Goal: Task Accomplishment & Management: Manage account settings

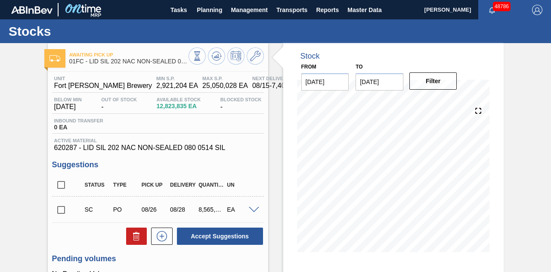
click at [384, 80] on input "[DATE]" at bounding box center [380, 81] width 48 height 17
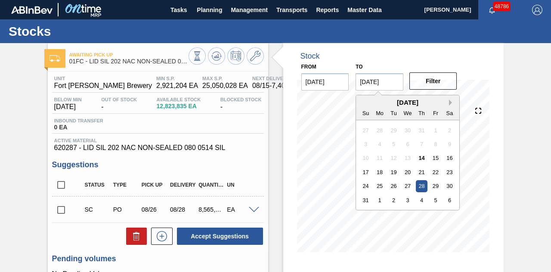
click at [451, 100] on button "Next Month" at bounding box center [452, 103] width 6 height 6
click at [364, 185] on div "28" at bounding box center [366, 186] width 12 height 12
type input "[DATE]"
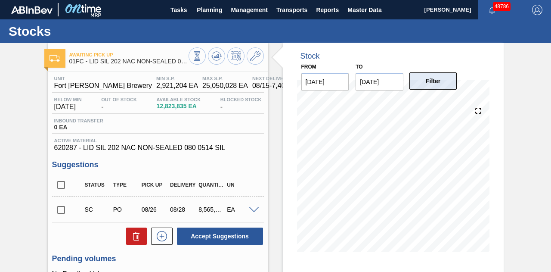
click at [431, 81] on button "Filter" at bounding box center [434, 80] width 48 height 17
click at [121, 104] on div "Out Of Stock -" at bounding box center [119, 104] width 40 height 14
click at [255, 57] on icon at bounding box center [255, 56] width 10 height 10
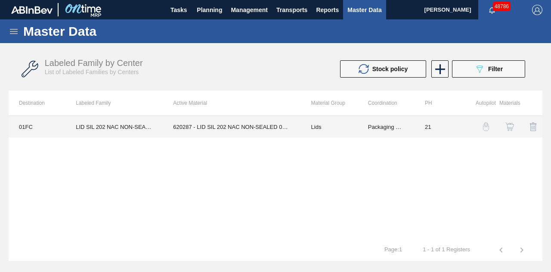
click at [235, 125] on td "620287 - LID SIL 202 NAC NON-SEALED 080 0514 SIL" at bounding box center [232, 127] width 138 height 22
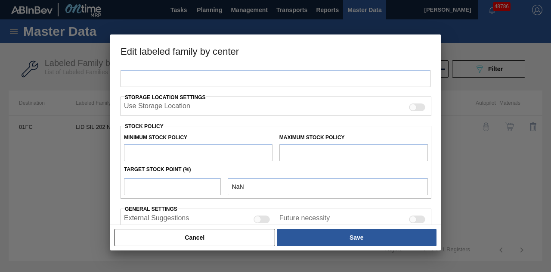
type input "Lids"
type input "Generic 202 Lid"
type input "LID SIL 202 NAC NON-SEALED 080 0514 SIL"
type input "01FC - Fort [PERSON_NAME] Brewery"
type input "0"
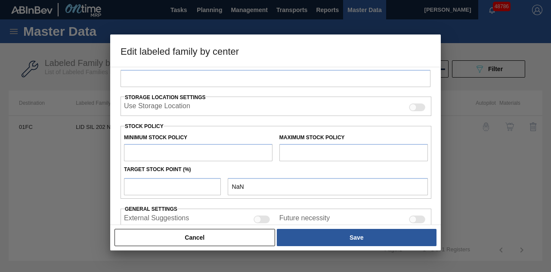
type input "21"
type input "2,921,204"
type input "25,050,028"
type input "33"
type input "10,223,716"
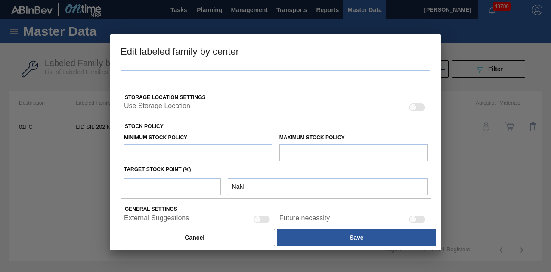
checkbox input "true"
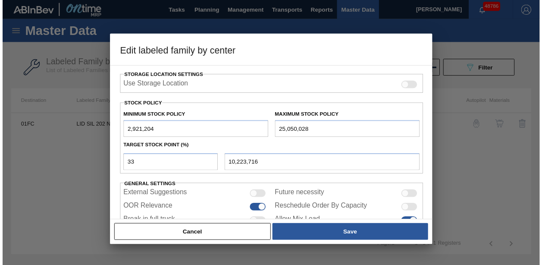
scroll to position [217, 0]
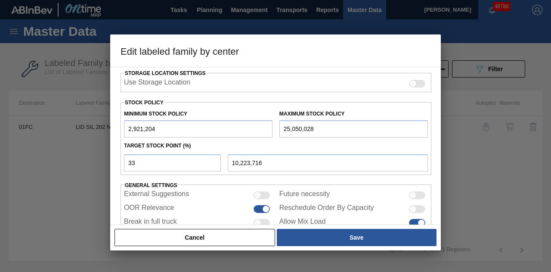
drag, startPoint x: 327, startPoint y: 128, endPoint x: 251, endPoint y: 128, distance: 76.7
click at [251, 128] on div "Minimum Stock Policy 2,921,204 Maximum Stock Policy 25,050,028" at bounding box center [276, 122] width 311 height 32
paste input "6,773,84"
type input "26,773,848"
type input "10,792,577"
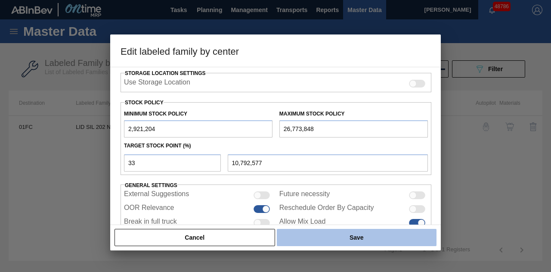
type input "26,773,848"
click at [342, 236] on button "Save" at bounding box center [357, 237] width 160 height 17
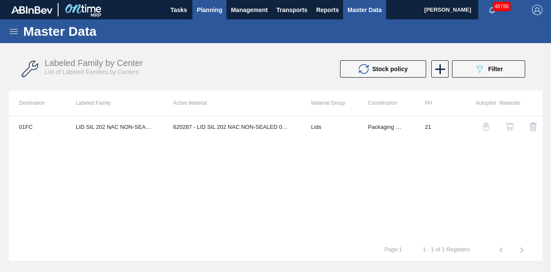
click at [209, 6] on span "Planning" at bounding box center [209, 10] width 25 height 10
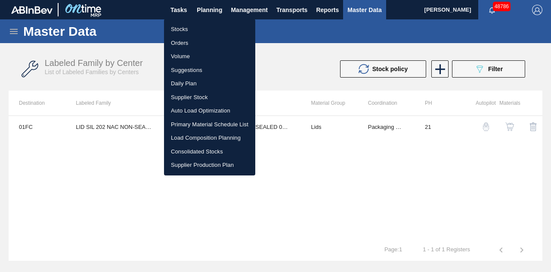
click at [178, 28] on li "Stocks" at bounding box center [209, 29] width 91 height 14
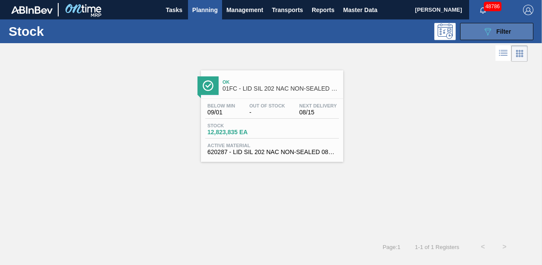
click at [507, 33] on span "Filter" at bounding box center [503, 31] width 15 height 7
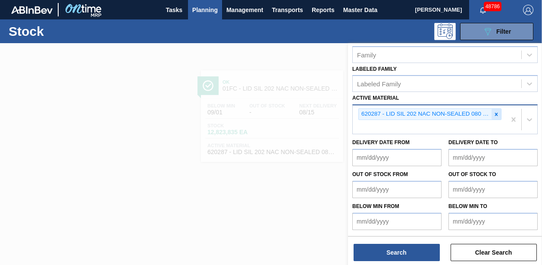
click at [495, 113] on icon at bounding box center [496, 113] width 3 height 3
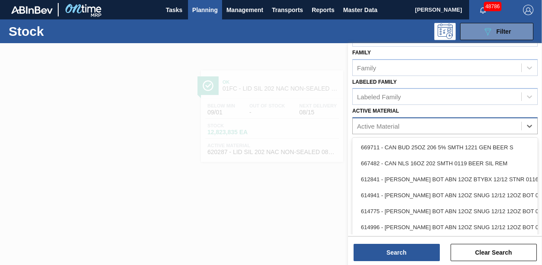
click at [427, 126] on div "option 620287 - LID SIL 202 NAC NON-SEALED 080 0514 SIL, deselected. option 669…" at bounding box center [444, 125] width 185 height 17
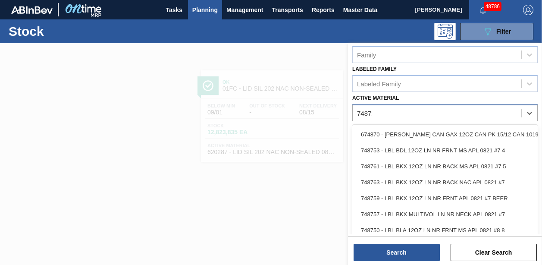
scroll to position [149, 0]
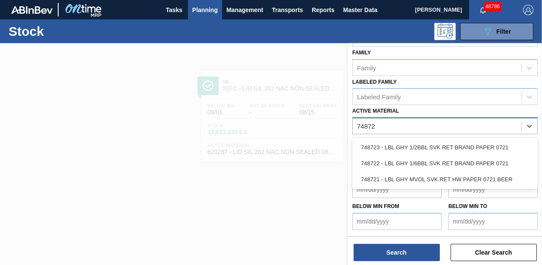
type Material "748721"
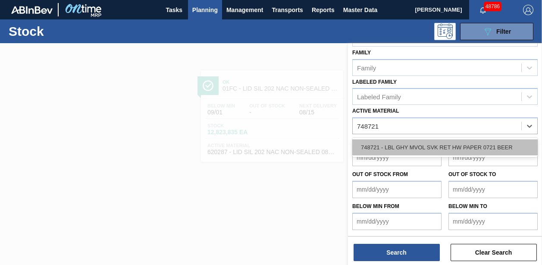
click at [427, 150] on div "748721 - LBL GHY MVOL SVK RET HW PAPER 0721 BEER" at bounding box center [444, 147] width 185 height 16
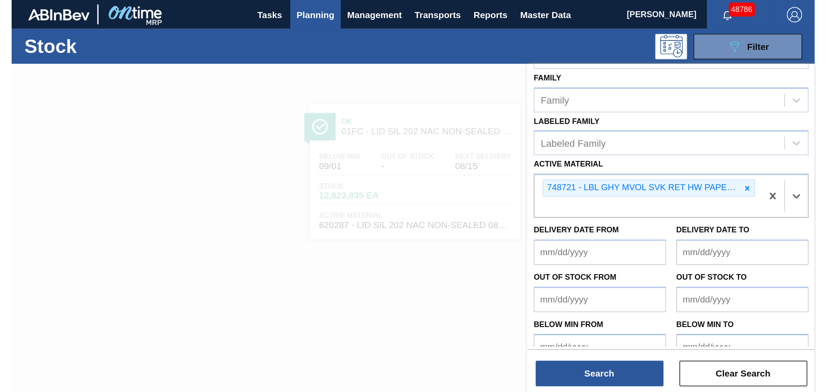
scroll to position [162, 0]
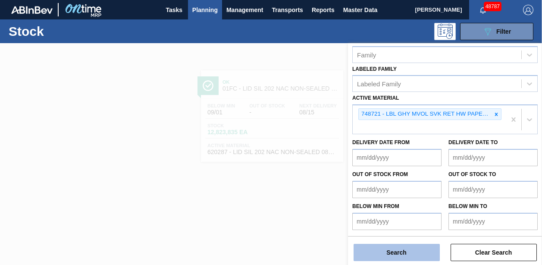
click at [398, 253] on button "Search" at bounding box center [396, 251] width 86 height 17
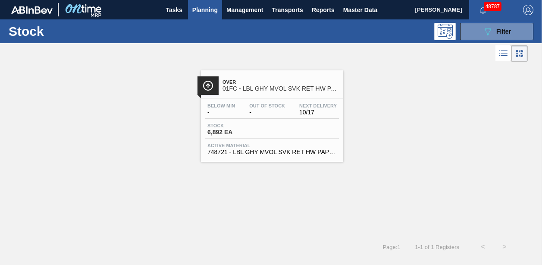
click at [277, 127] on div "Stock 6,892 EA" at bounding box center [272, 131] width 134 height 16
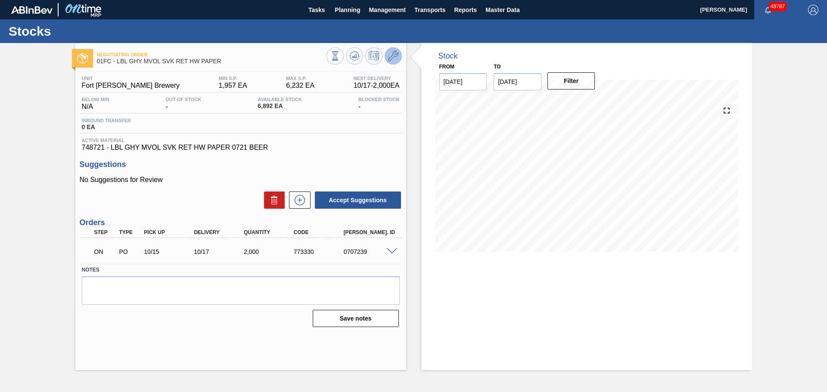
click at [390, 56] on icon at bounding box center [393, 56] width 10 height 10
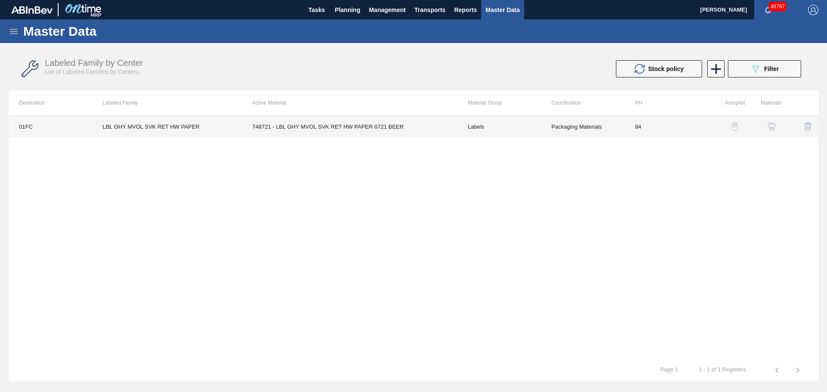
click at [421, 125] on td "748721 - LBL GHY MVOL SVK RET HW PAPER 0721 BEER" at bounding box center [349, 127] width 215 height 22
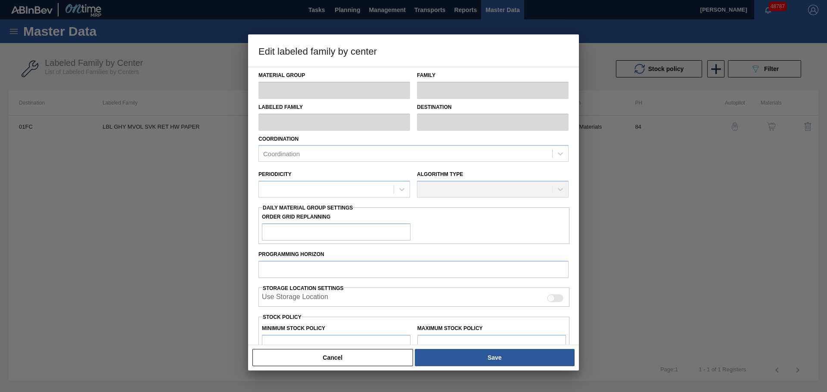
type input "Labels"
type input "Keg Labels"
type input "LBL GHY MVOL SVK RET HW PAPER"
type input "01FC - Fort [PERSON_NAME] Brewery"
type input "84"
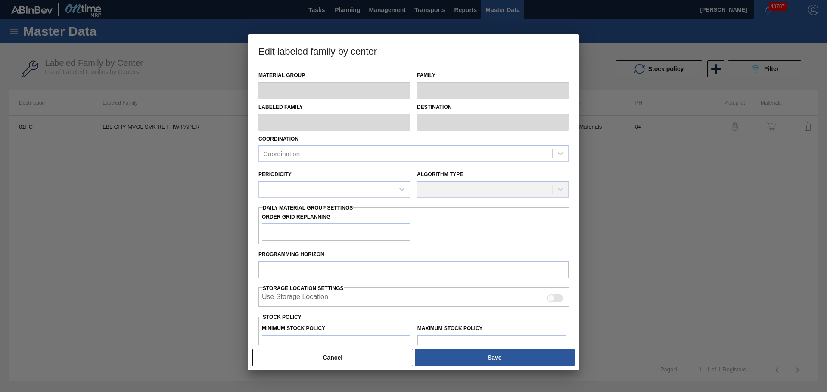
type input "1,957"
type input "6,232"
type input "0"
type input "1,957"
checkbox input "true"
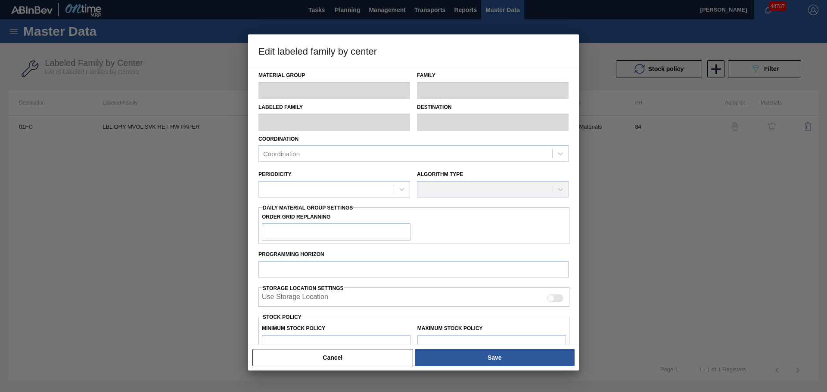
checkbox input "true"
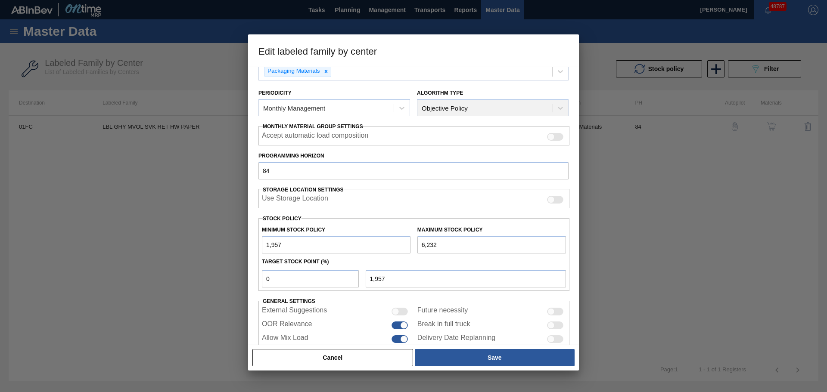
scroll to position [105, 0]
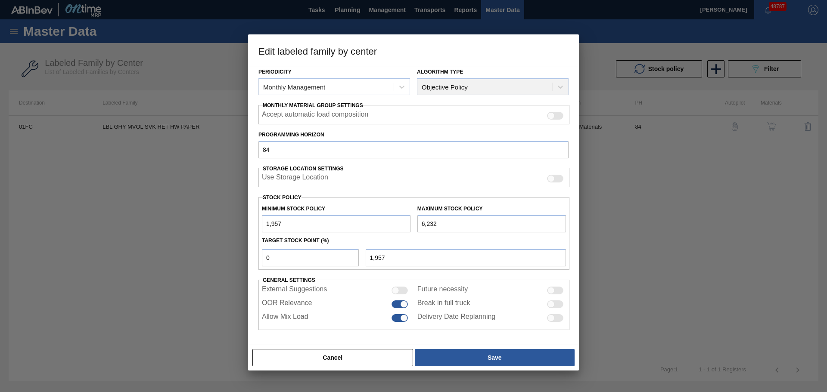
drag, startPoint x: 310, startPoint y: 224, endPoint x: 224, endPoint y: 220, distance: 85.8
click at [224, 220] on div "Edit labeled family by center Material Group Labels Family Keg Labels Labeled F…" at bounding box center [413, 196] width 827 height 392
type input "0"
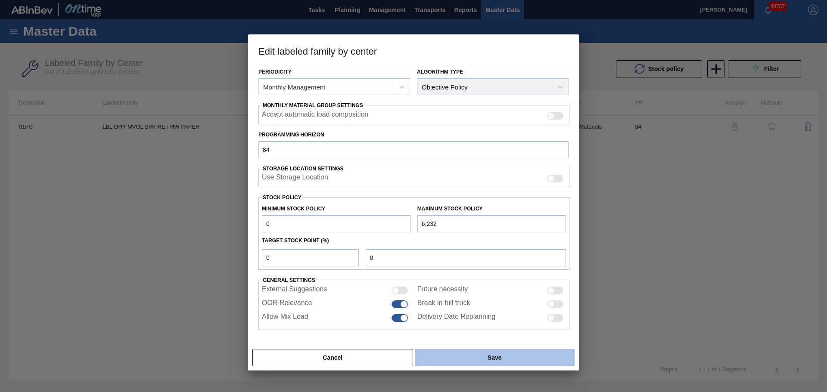
type input "0"
click at [473, 271] on button "Save" at bounding box center [495, 357] width 160 height 17
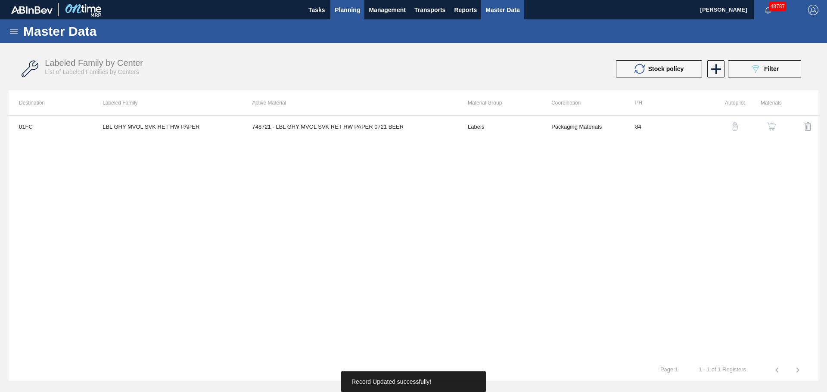
click at [352, 9] on span "Planning" at bounding box center [347, 10] width 25 height 10
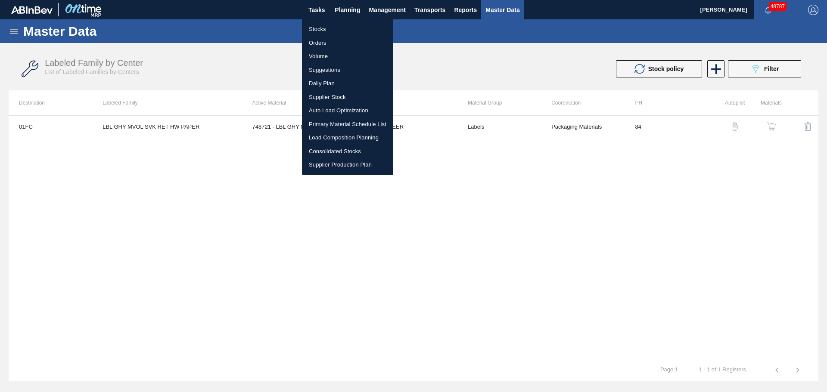
click at [321, 25] on li "Stocks" at bounding box center [347, 29] width 91 height 14
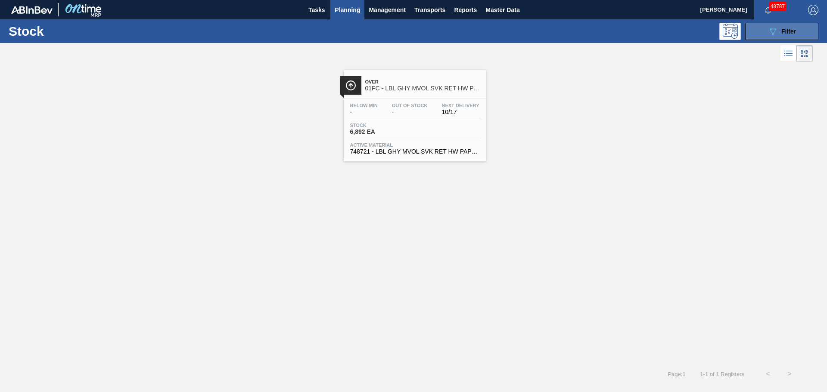
click at [551, 31] on icon "089F7B8B-B2A5-4AFE-B5C0-19BA573D28AC" at bounding box center [773, 31] width 10 height 10
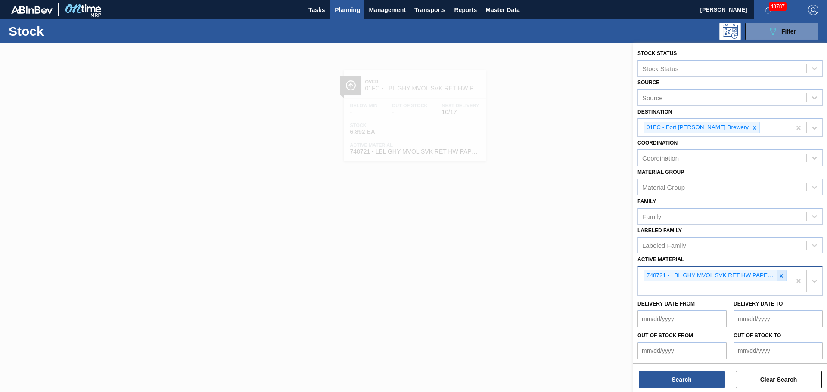
click at [551, 271] on icon at bounding box center [781, 275] width 3 height 3
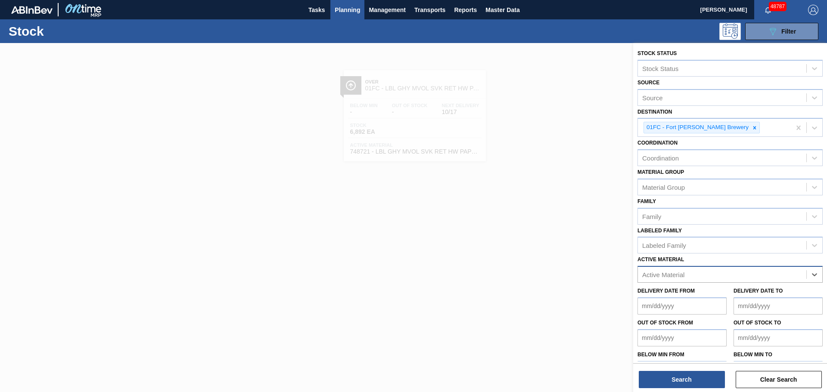
click at [551, 271] on div "Active Material" at bounding box center [722, 275] width 168 height 12
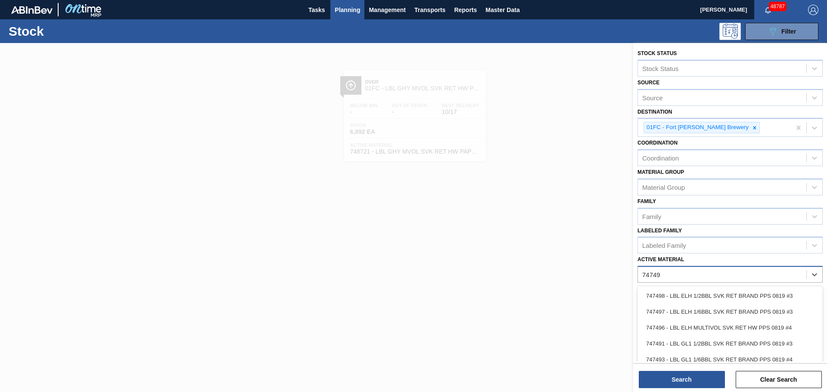
type Material "747498"
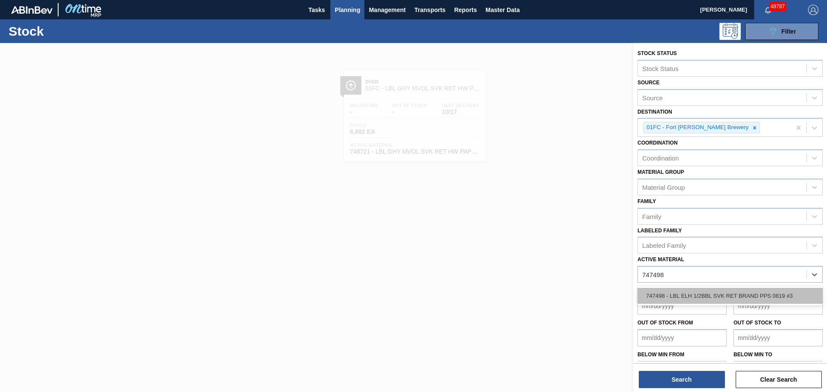
click at [551, 271] on div "747498 - LBL ELH 1/2BBL SVK RET BRAND PPS 0819 #3" at bounding box center [730, 296] width 185 height 16
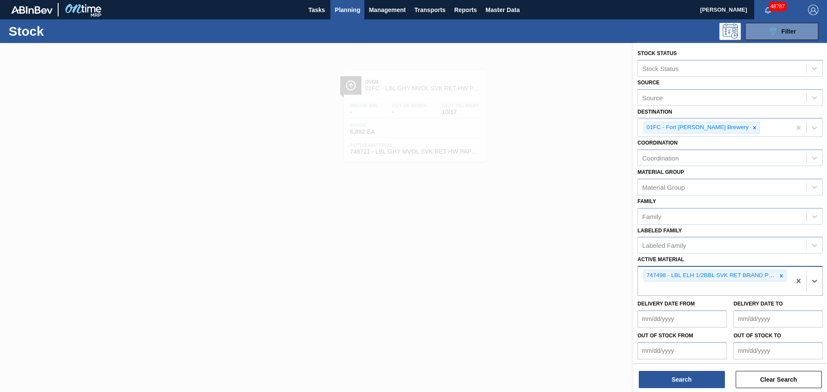
click at [551, 271] on div "747498 - LBL ELH 1/2BBL SVK RET BRAND PPS 0819 #3" at bounding box center [714, 281] width 153 height 28
type Material "745211"
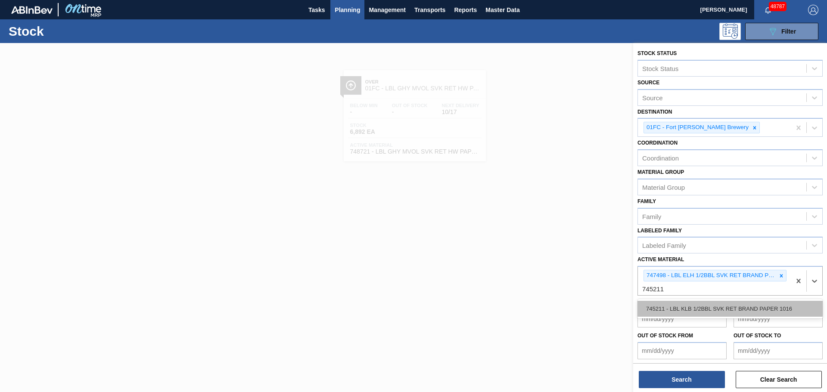
click at [551, 271] on div "745211 - LBL KLB 1/2BBL SVK RET BRAND PAPER 1016" at bounding box center [730, 309] width 185 height 16
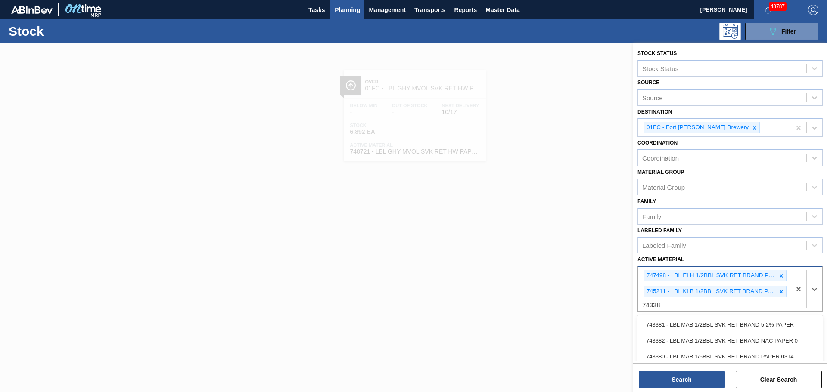
type Material "743381"
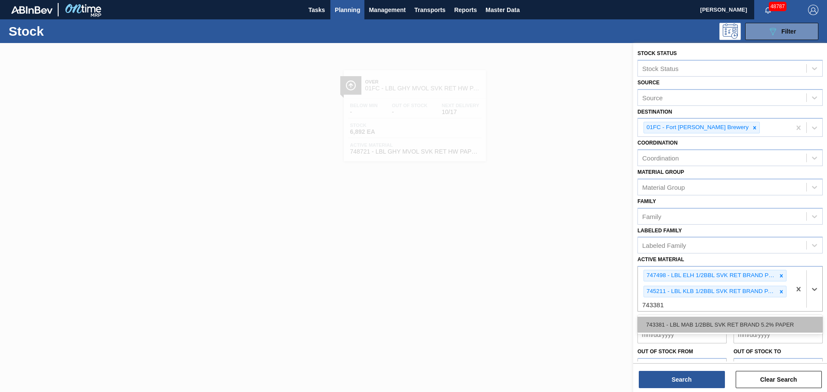
click at [551, 271] on div "743381 - LBL MAB 1/2BBL SVK RET BRAND 5.2% PAPER" at bounding box center [730, 325] width 185 height 16
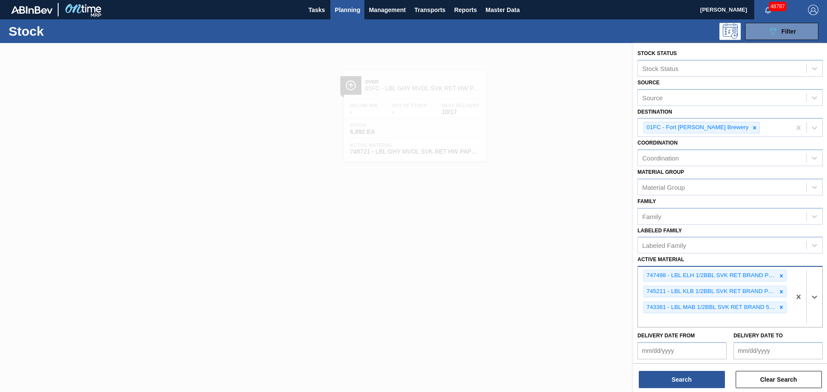
click at [551, 271] on div "747498 - LBL ELH 1/2BBL SVK RET BRAND PPS 0819 #3 745211 - LBL KLB 1/2BBL SVK R…" at bounding box center [714, 297] width 153 height 60
type Material "690560"
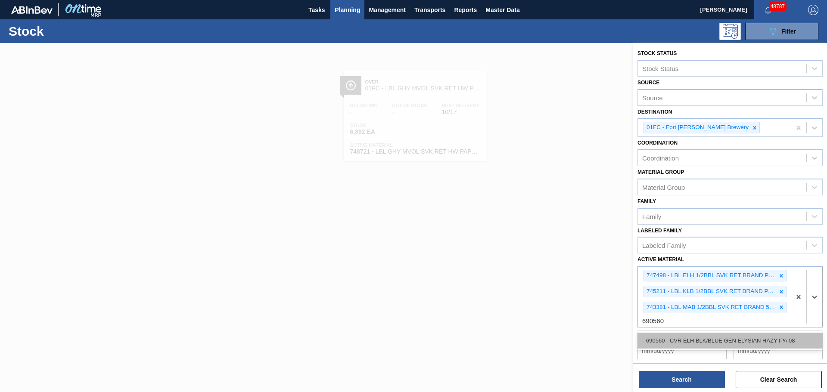
click at [551, 271] on div "690560 - CVR ELH BLK/BLUE GEN ELYSIAN HAZY IPA 08" at bounding box center [730, 341] width 185 height 16
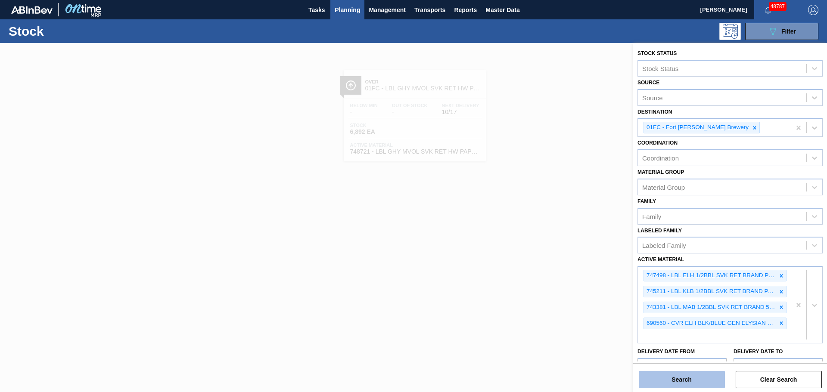
click at [551, 271] on button "Search" at bounding box center [682, 379] width 86 height 17
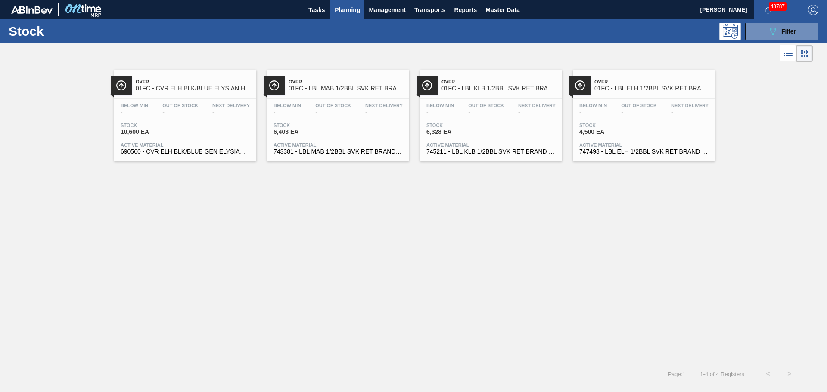
click at [190, 125] on div "Stock 10,600 EA" at bounding box center [185, 131] width 134 height 16
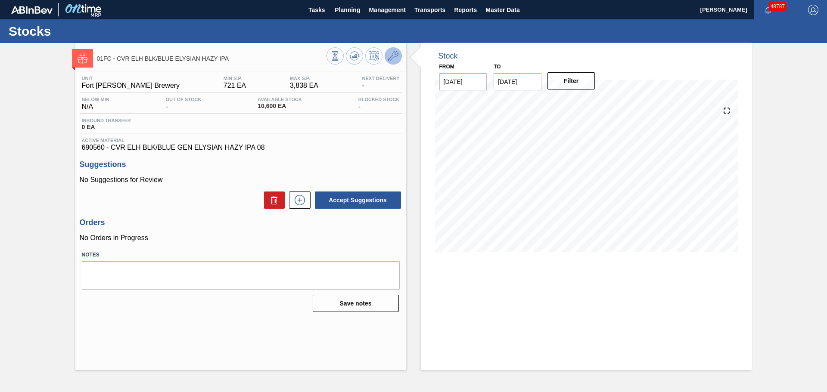
click at [388, 57] on icon at bounding box center [393, 56] width 10 height 10
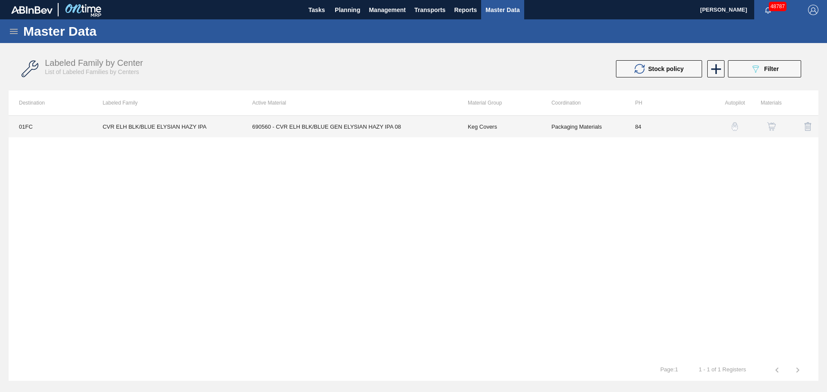
click at [337, 126] on td "690560 - CVR ELH BLK/BLUE GEN ELYSIAN HAZY IPA 08" at bounding box center [349, 127] width 215 height 22
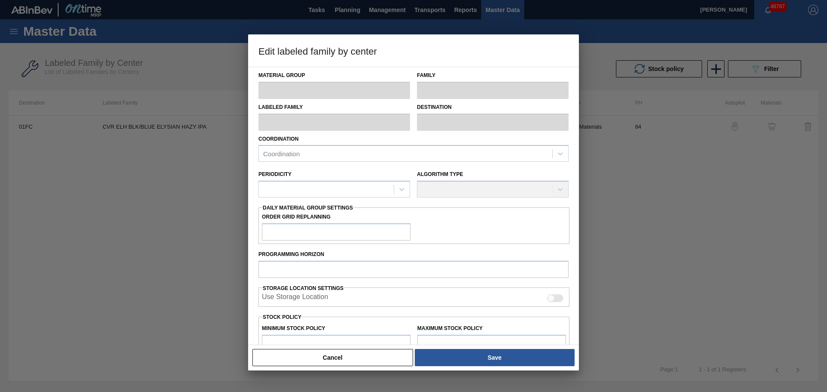
type input "Keg Covers"
type input "CVR ELH BLK/BLUE ELYSIAN HAZY IPA"
type input "01FC - Fort [PERSON_NAME] Brewery"
type input "84"
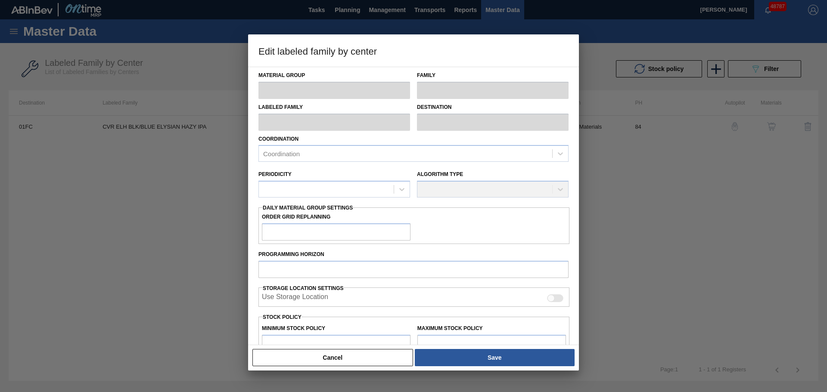
type input "721"
type input "3,838"
type input "0"
type input "721"
checkbox input "true"
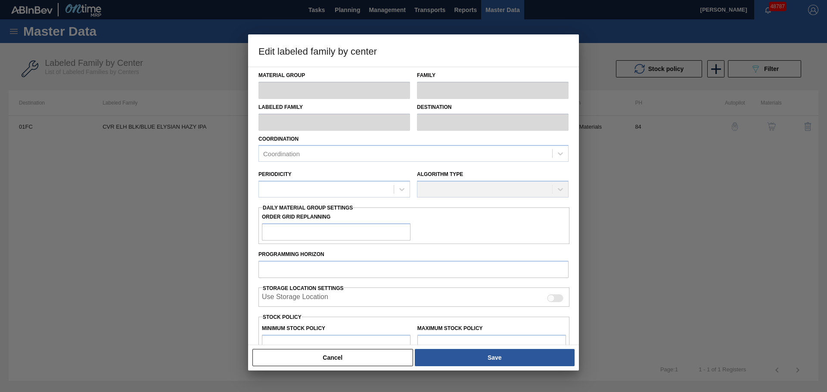
checkbox input "true"
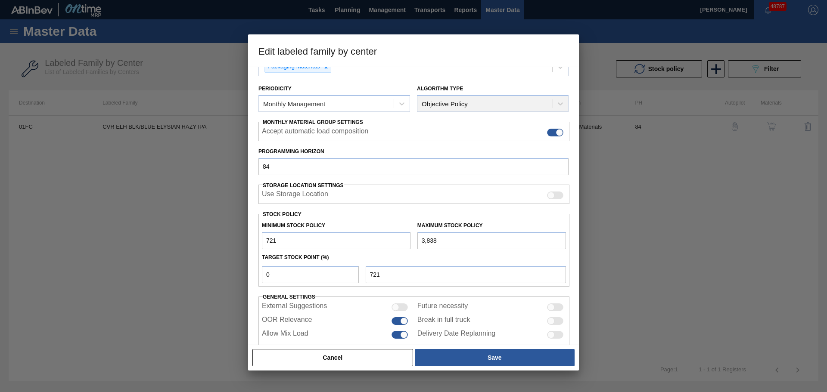
scroll to position [105, 0]
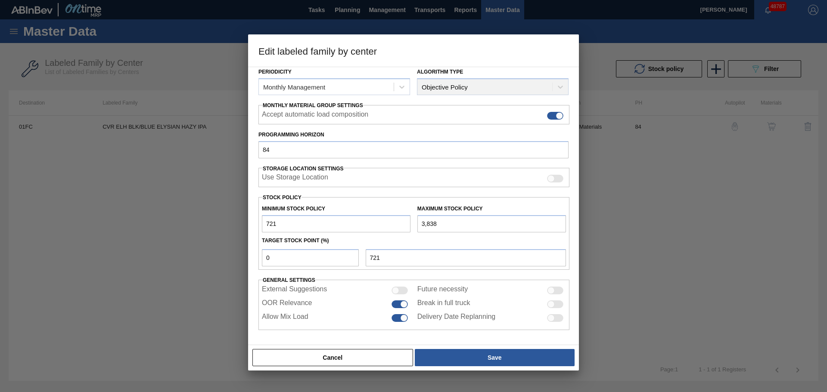
drag, startPoint x: 293, startPoint y: 224, endPoint x: 213, endPoint y: 221, distance: 79.3
click at [213, 221] on div "Edit labeled family by center Material Group Keg Covers Family Keg Covers Label…" at bounding box center [413, 196] width 827 height 392
type input "0"
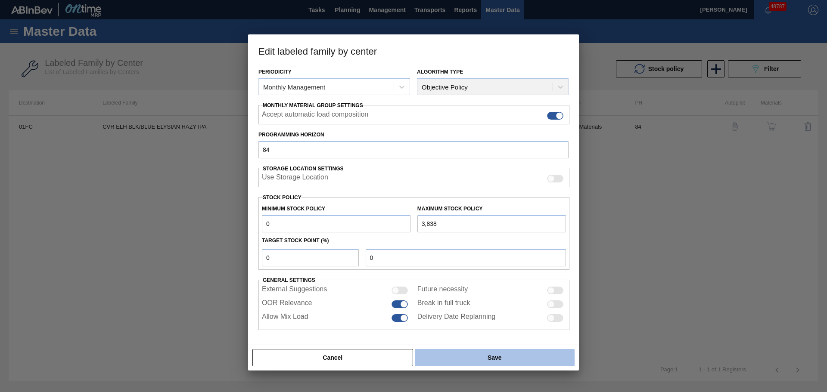
type input "0"
click at [467, 271] on button "Save" at bounding box center [495, 357] width 160 height 17
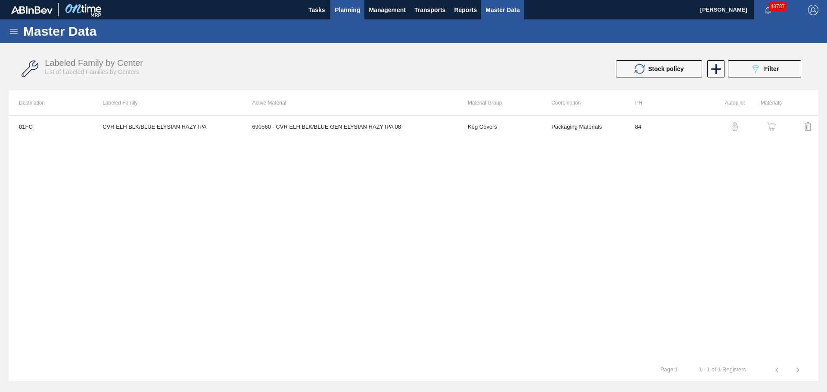
click at [346, 12] on span "Planning" at bounding box center [347, 10] width 25 height 10
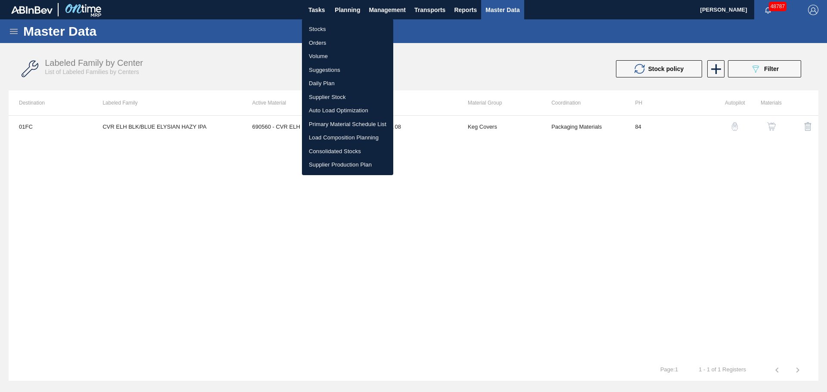
click at [320, 28] on li "Stocks" at bounding box center [347, 29] width 91 height 14
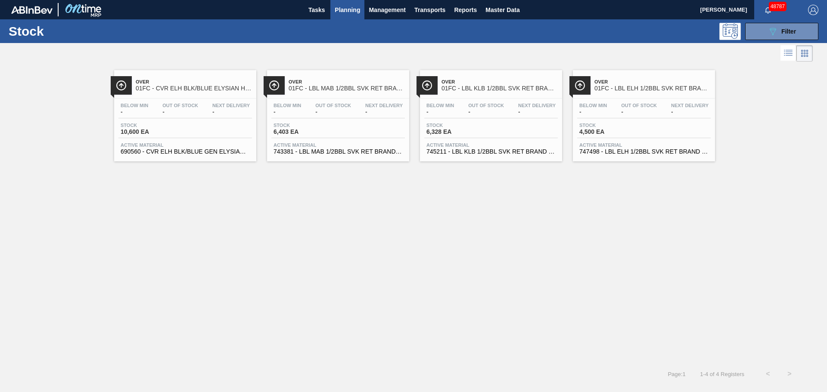
click at [162, 119] on div "Below Min - Out Of Stock - Next Delivery - Stock 10,600 EA Active Material 6905…" at bounding box center [185, 128] width 142 height 59
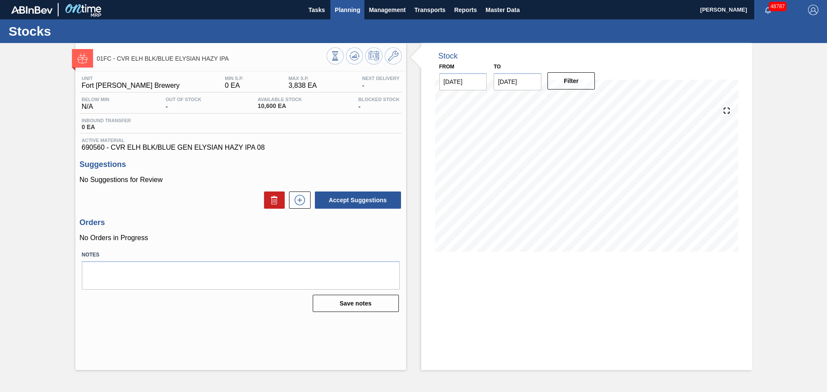
click at [359, 14] on span "Planning" at bounding box center [347, 10] width 25 height 10
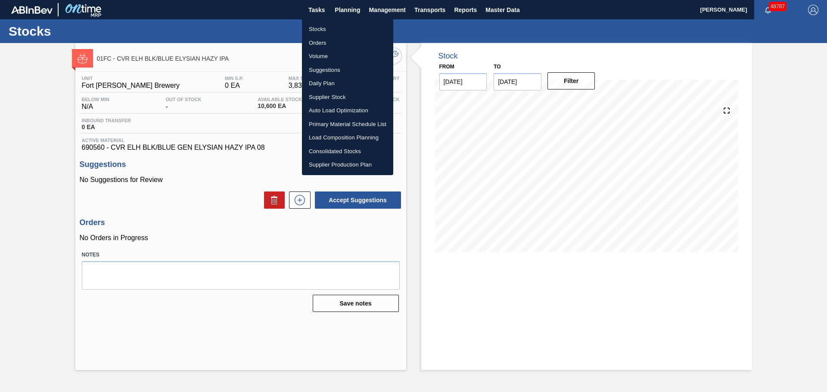
click at [321, 29] on li "Stocks" at bounding box center [347, 29] width 91 height 14
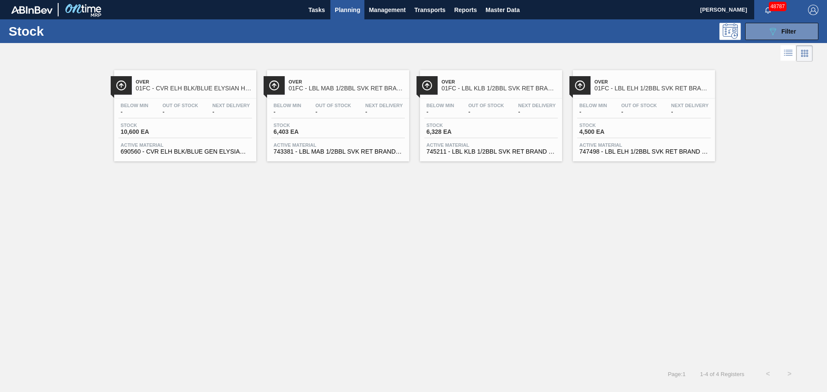
click at [332, 133] on span "6,403 EA" at bounding box center [304, 132] width 60 height 6
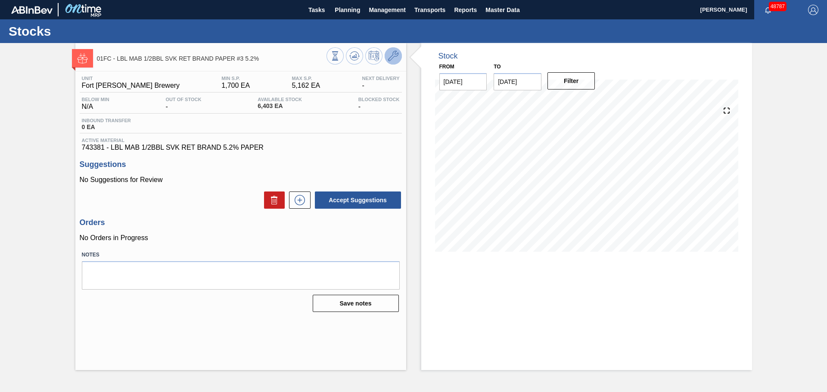
click at [390, 56] on icon at bounding box center [393, 56] width 10 height 10
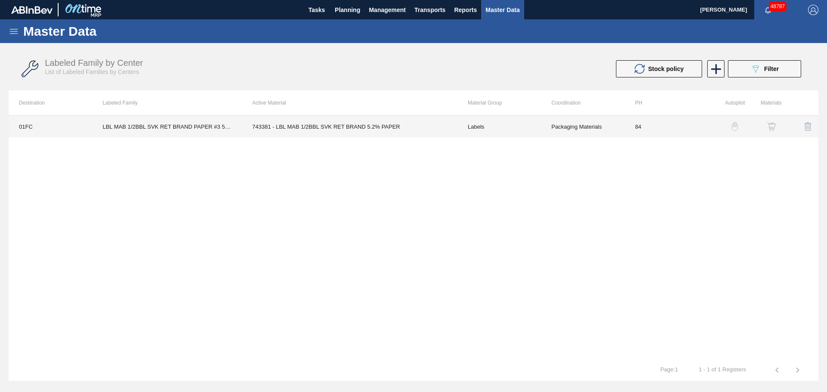
click at [294, 129] on td "743381 - LBL MAB 1/2BBL SVK RET BRAND 5.2% PAPER" at bounding box center [349, 127] width 215 height 22
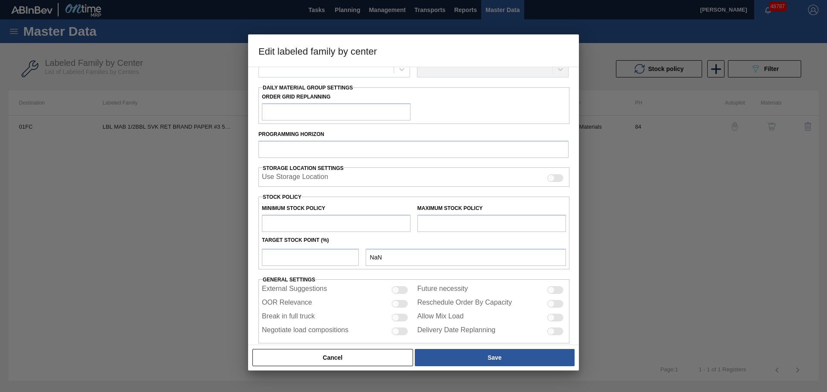
type input "Labels"
type input "Keg Labels"
type input "LBL MAB 1/2BBL SVK RET BRAND PAPER #3 5.2%"
type input "01FC - Fort [PERSON_NAME] Brewery"
type input "84"
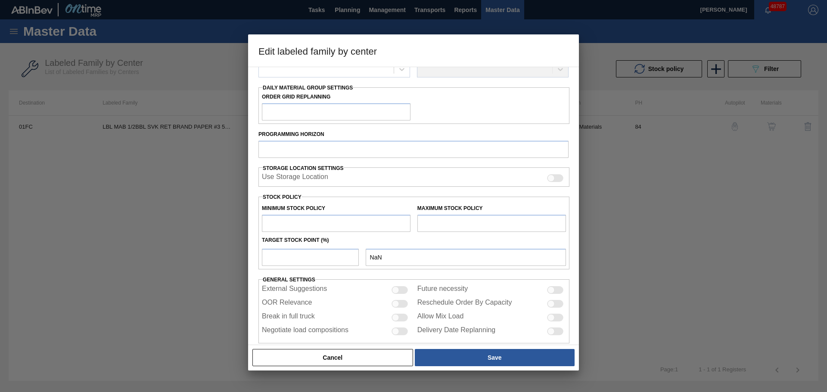
type input "1,700"
type input "5,162"
type input "0"
type input "1,700"
checkbox input "true"
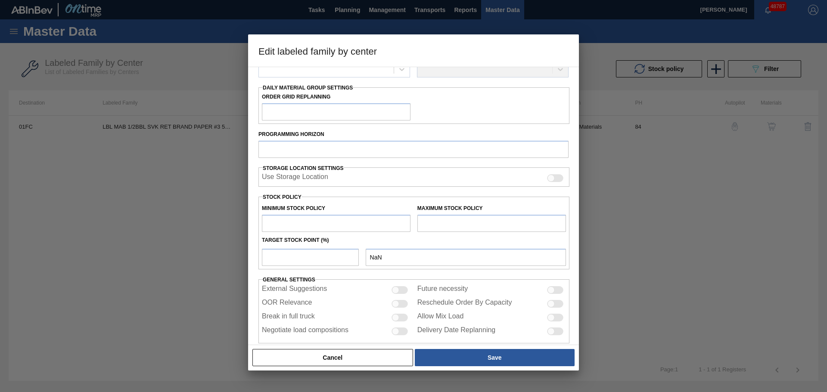
checkbox input "true"
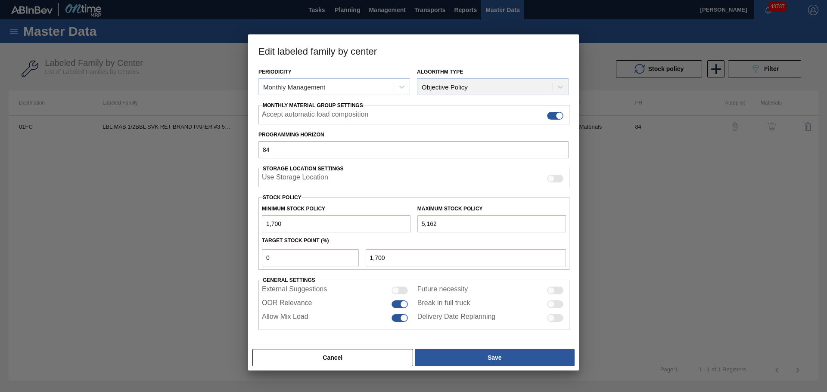
scroll to position [105, 0]
drag, startPoint x: 283, startPoint y: 223, endPoint x: 246, endPoint y: 227, distance: 37.6
click at [246, 227] on div "Edit labeled family by center Material Group Labels Family Keg Labels Labeled F…" at bounding box center [413, 196] width 827 height 392
type input "0"
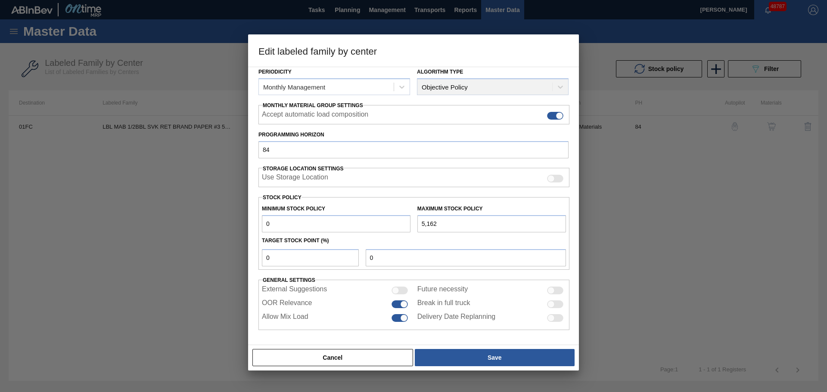
type input "0"
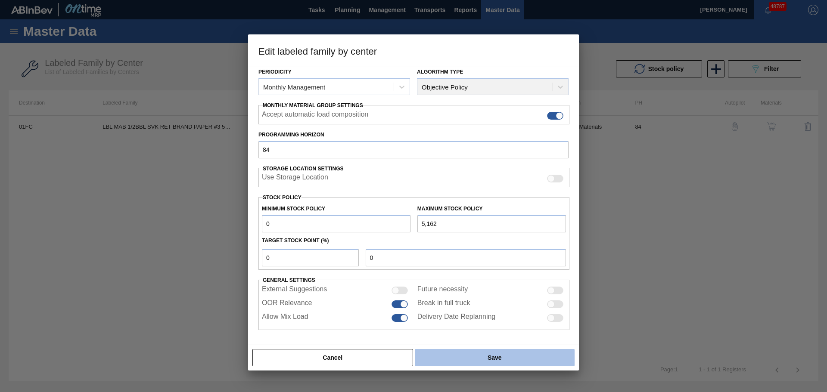
click at [527, 271] on button "Save" at bounding box center [495, 357] width 160 height 17
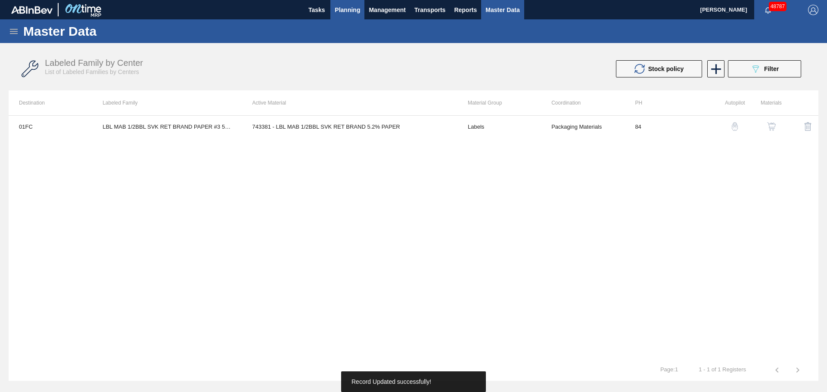
click at [336, 11] on span "Planning" at bounding box center [347, 10] width 25 height 10
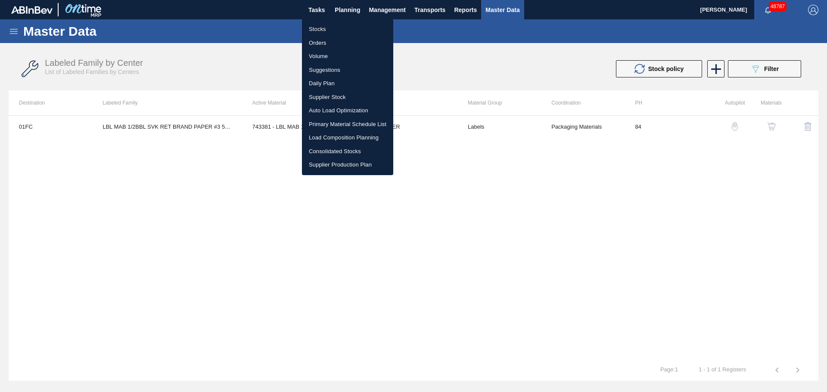
click at [322, 27] on li "Stocks" at bounding box center [347, 29] width 91 height 14
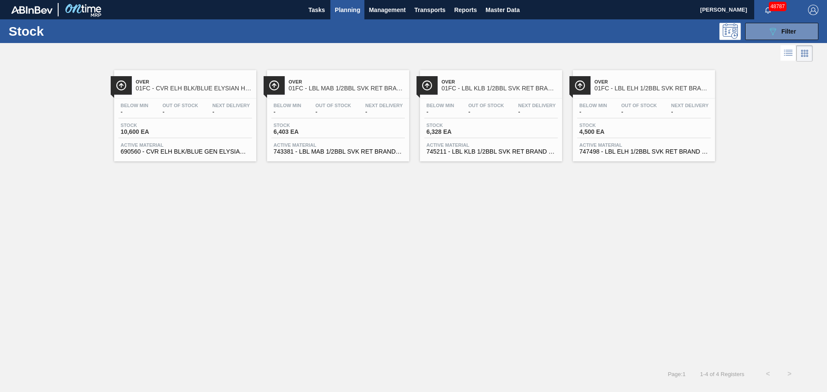
click at [484, 137] on div "Stock 6,328 EA" at bounding box center [491, 131] width 134 height 16
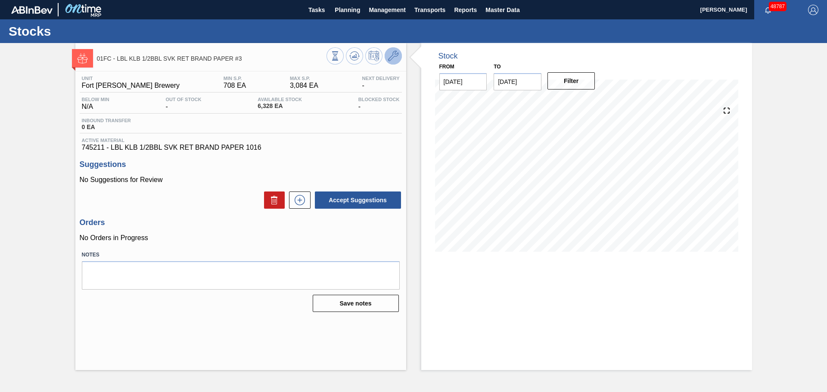
click at [394, 53] on icon at bounding box center [393, 56] width 10 height 10
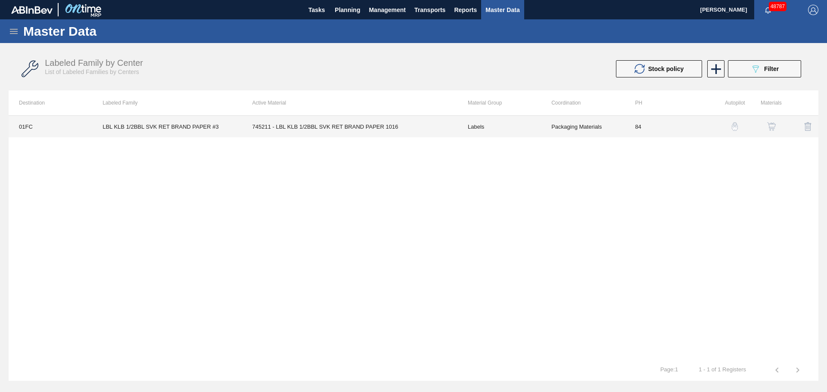
click at [352, 126] on td "745211 - LBL KLB 1/2BBL SVK RET BRAND PAPER 1016" at bounding box center [349, 127] width 215 height 22
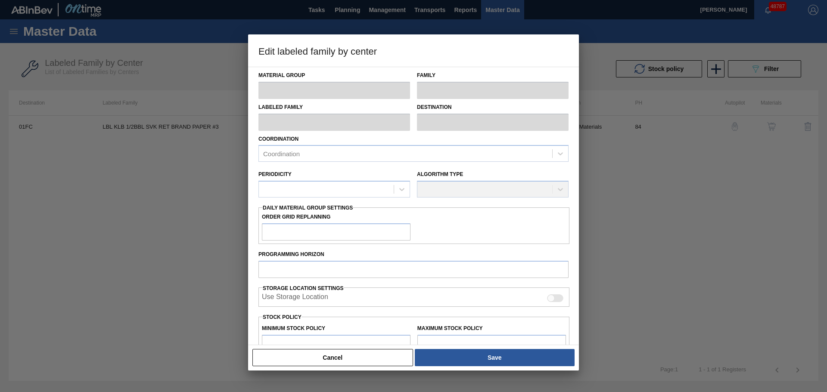
type input "Labels"
type input "Keg Labels"
type input "LBL KLB 1/2BBL SVK RET BRAND PAPER #3"
type input "01FC - Fort [PERSON_NAME] Brewery"
type input "84"
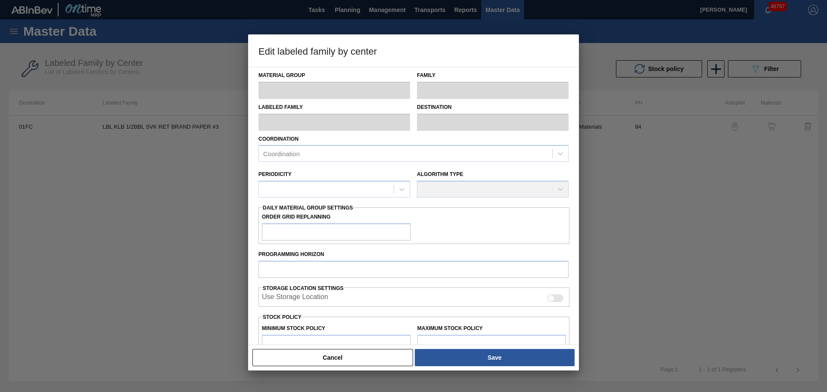
type input "708"
type input "3,084"
type input "0"
type input "708"
checkbox input "true"
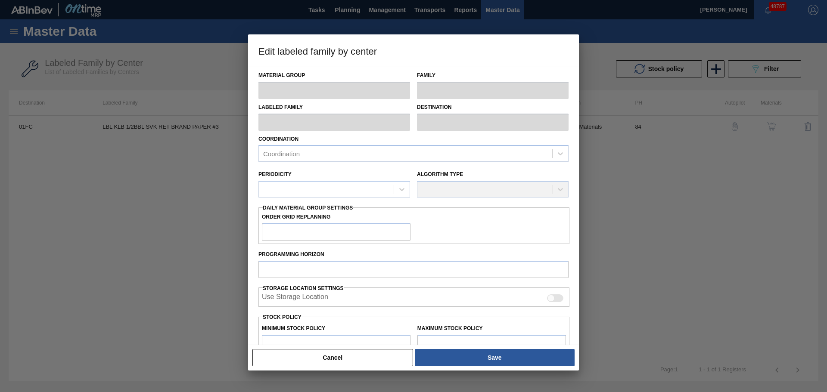
checkbox input "true"
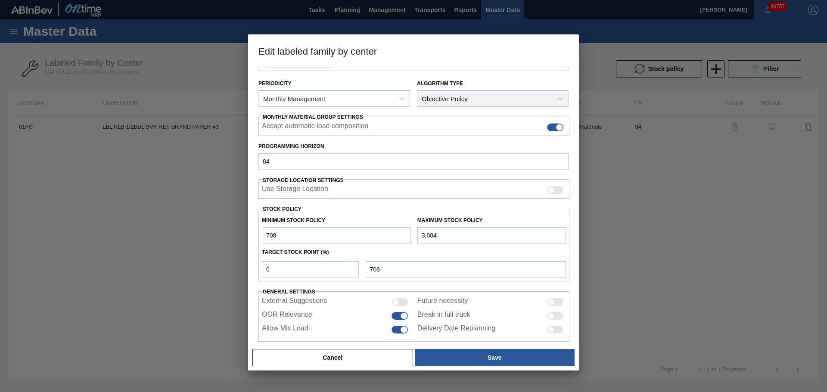
scroll to position [105, 0]
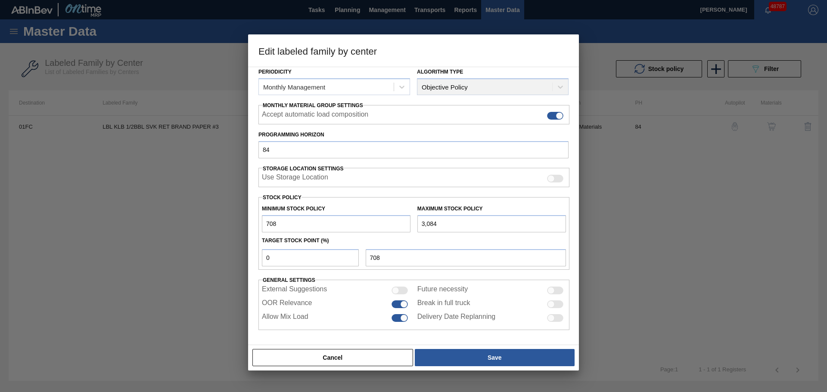
drag, startPoint x: 327, startPoint y: 226, endPoint x: 220, endPoint y: 232, distance: 107.9
click at [220, 232] on div "Edit labeled family by center Material Group Labels Family Keg Labels Labeled F…" at bounding box center [413, 196] width 827 height 392
type input "0"
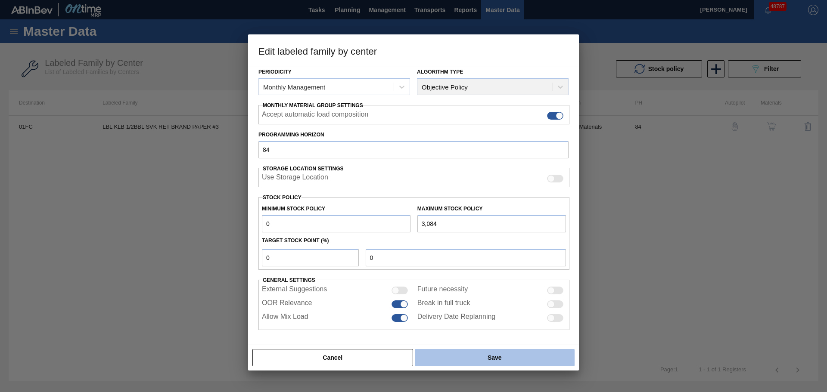
type input "0"
click at [523, 271] on button "Save" at bounding box center [495, 357] width 160 height 17
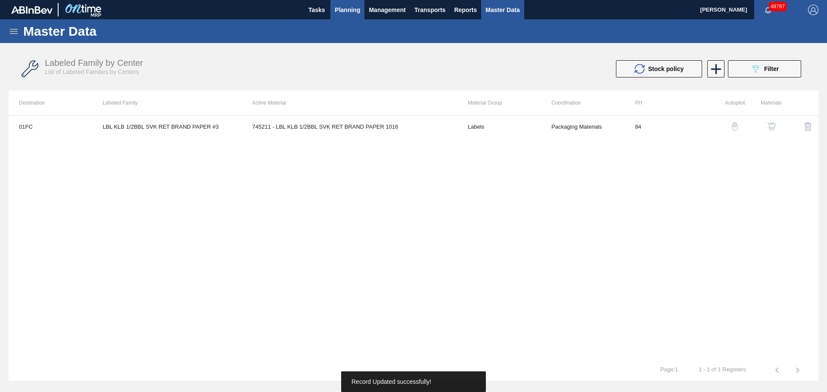
click at [352, 10] on span "Planning" at bounding box center [347, 10] width 25 height 10
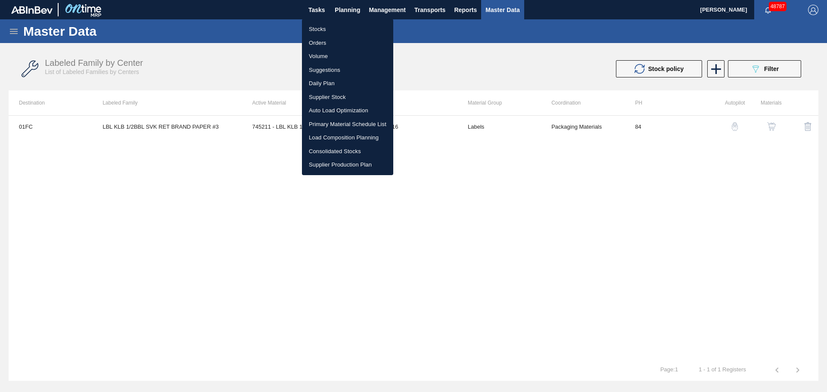
click at [320, 28] on li "Stocks" at bounding box center [347, 29] width 91 height 14
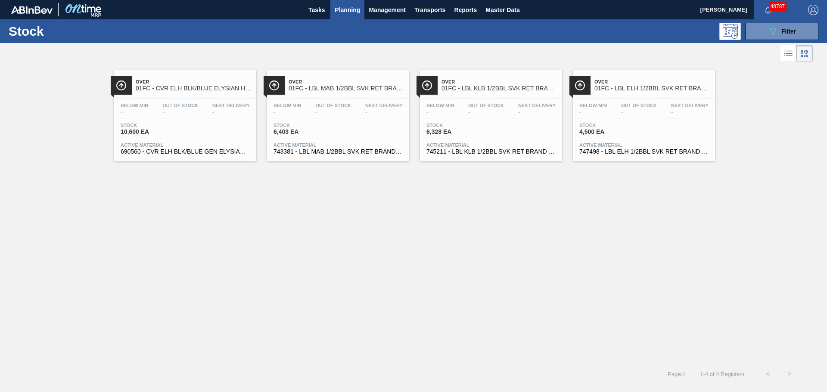
click at [551, 130] on span "4,500 EA" at bounding box center [609, 132] width 60 height 6
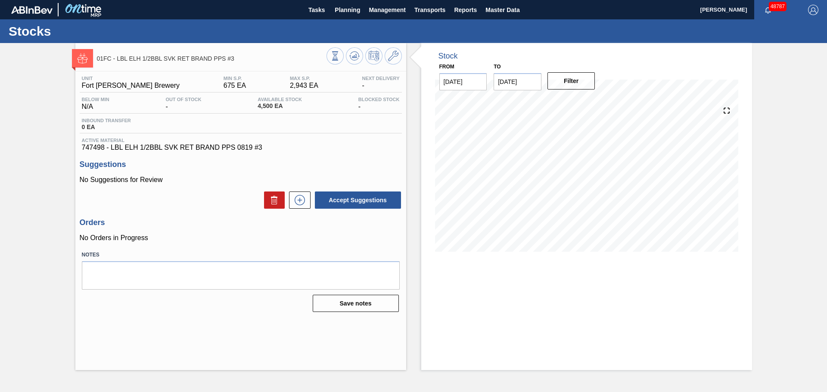
click at [390, 59] on icon at bounding box center [393, 56] width 10 height 10
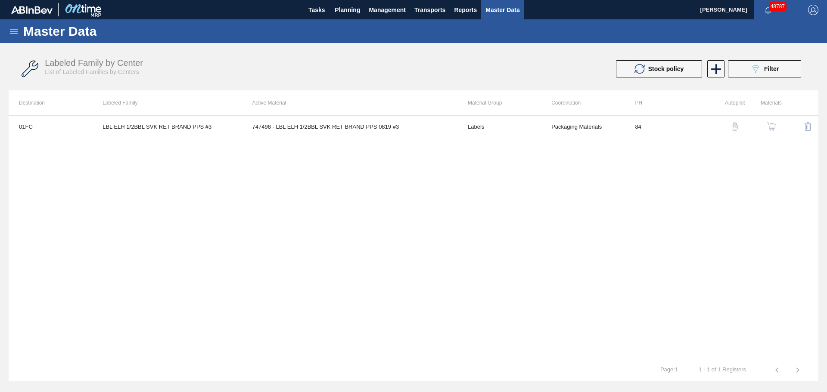
click at [374, 137] on div "01FC LBL ELH 1/2BBL SVK RET BRAND PPS #3 747498 - LBL ELH 1/2BBL SVK RET BRAND …" at bounding box center [414, 237] width 810 height 244
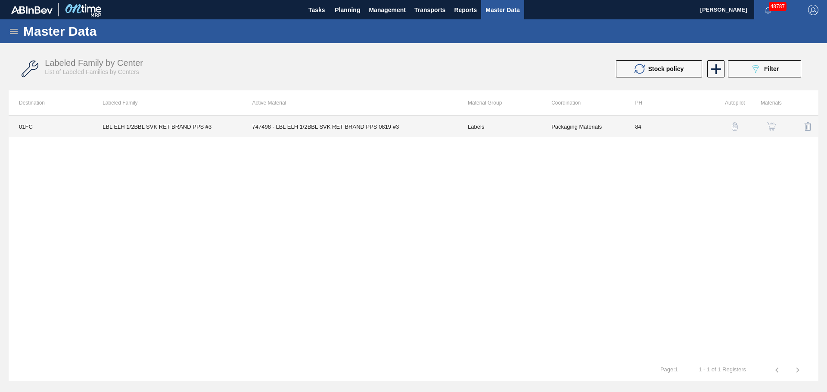
click at [375, 131] on td "747498 - LBL ELH 1/2BBL SVK RET BRAND PPS 0819 #3" at bounding box center [349, 127] width 215 height 22
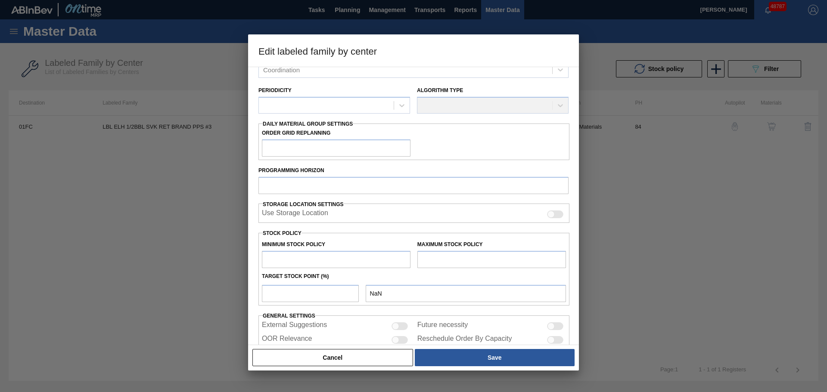
scroll to position [134, 0]
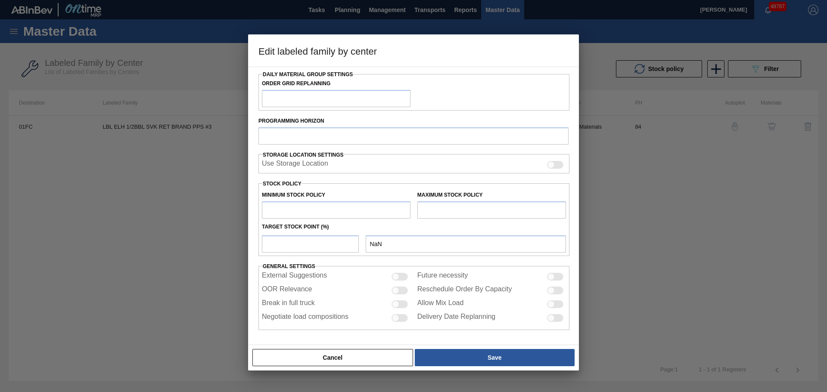
click at [383, 181] on div "Material Group Family Labeled Family Destination Coordination Coordination Peri…" at bounding box center [414, 132] width 310 height 397
type input "Labels"
type input "Keg Labels"
type input "LBL ELH 1/2BBL SVK RET BRAND PPS #3"
type input "01FC - Fort [PERSON_NAME] Brewery"
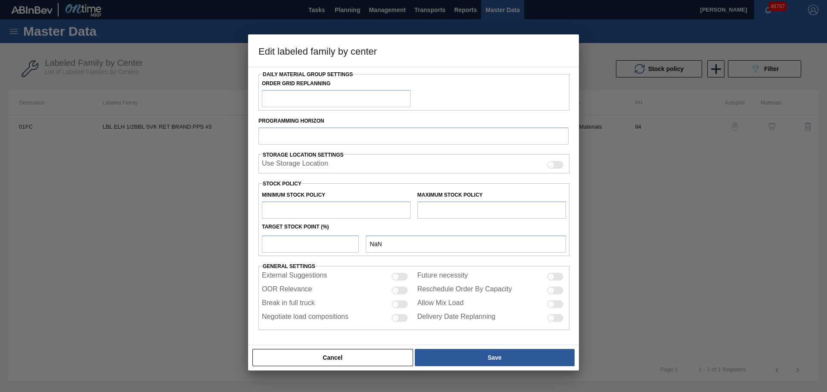
type input "84"
type input "675"
type input "2,943"
type input "50"
type input "1,809"
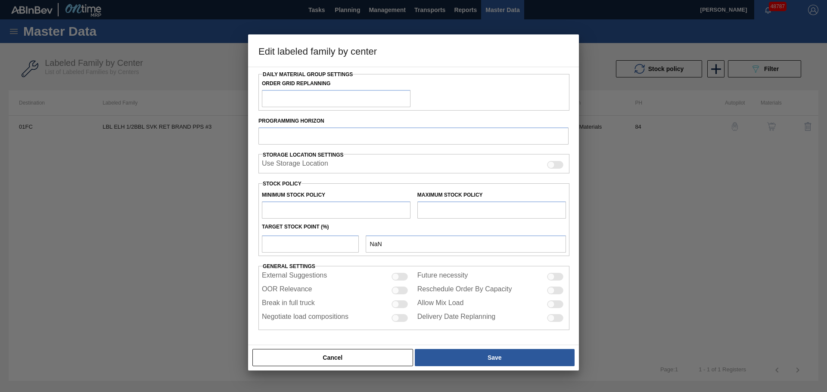
checkbox input "true"
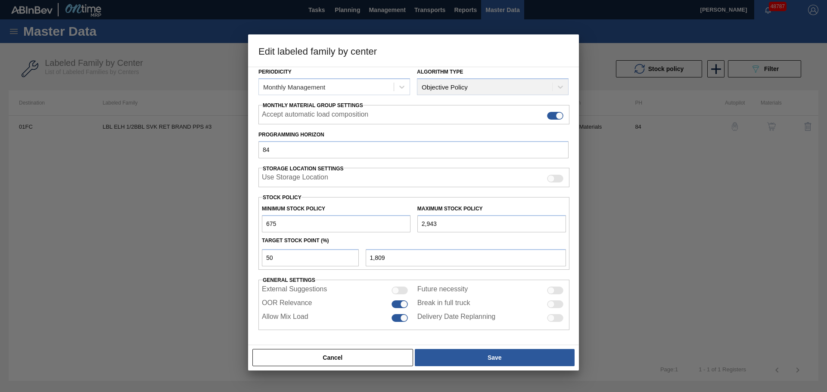
drag, startPoint x: 302, startPoint y: 217, endPoint x: 242, endPoint y: 223, distance: 61.0
click at [242, 223] on div "Edit labeled family by center Material Group Labels Family Keg Labels Labeled F…" at bounding box center [413, 196] width 827 height 392
type input "0"
type input "1,472"
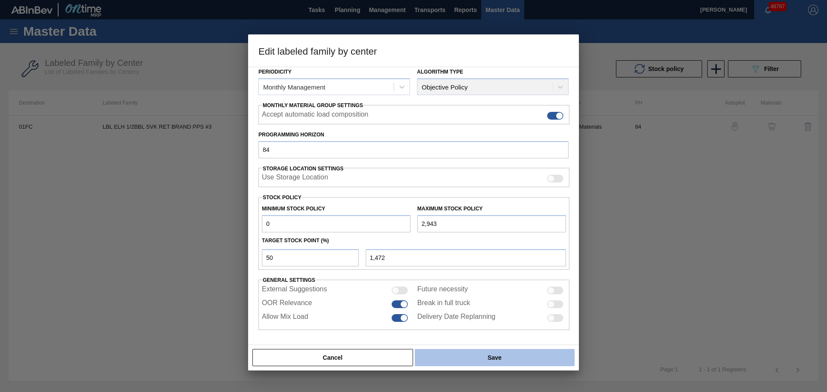
type input "0"
click at [501, 271] on button "Save" at bounding box center [495, 357] width 160 height 17
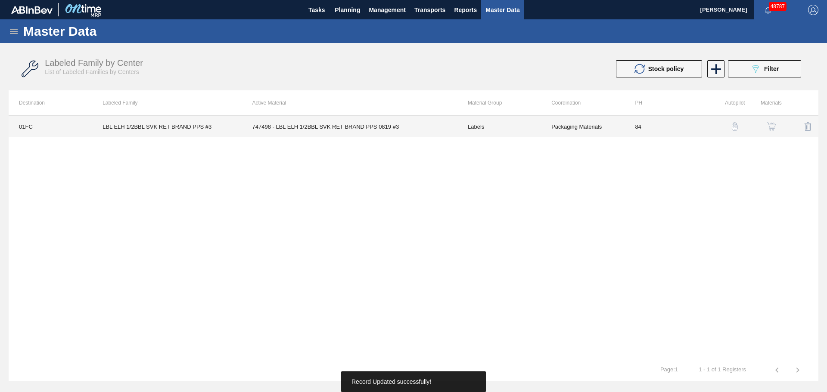
click at [340, 125] on td "747498 - LBL ELH 1/2BBL SVK RET BRAND PPS 0819 #3" at bounding box center [349, 127] width 215 height 22
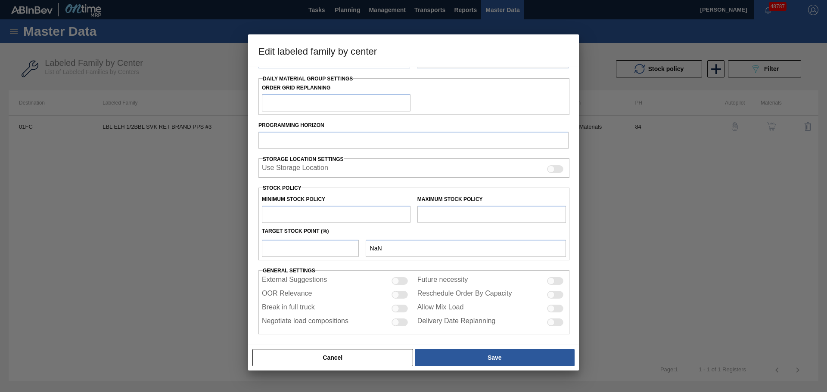
type input "Labels"
type input "Keg Labels"
type input "LBL ELH 1/2BBL SVK RET BRAND PPS #3"
type input "01FC - Fort [PERSON_NAME] Brewery"
type input "84"
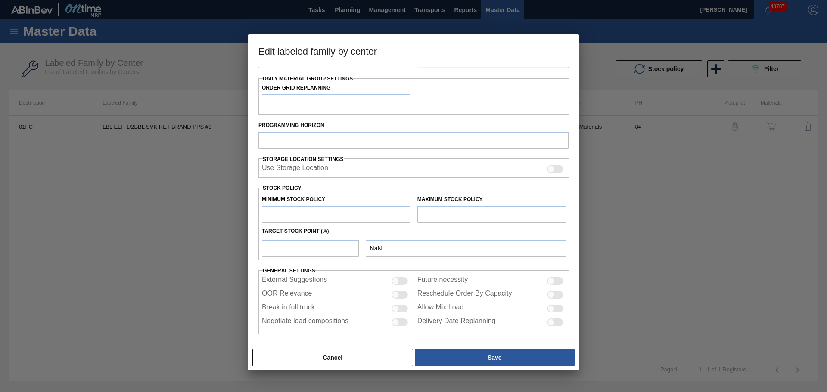
type input "0"
type input "2,943"
type input "50"
type input "1,472"
checkbox input "true"
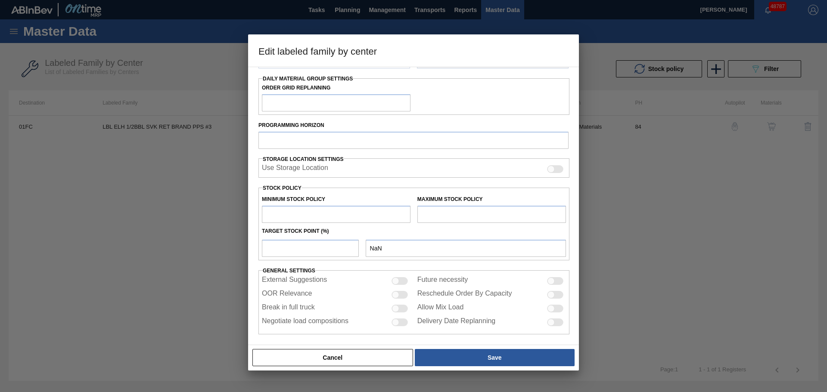
checkbox input "true"
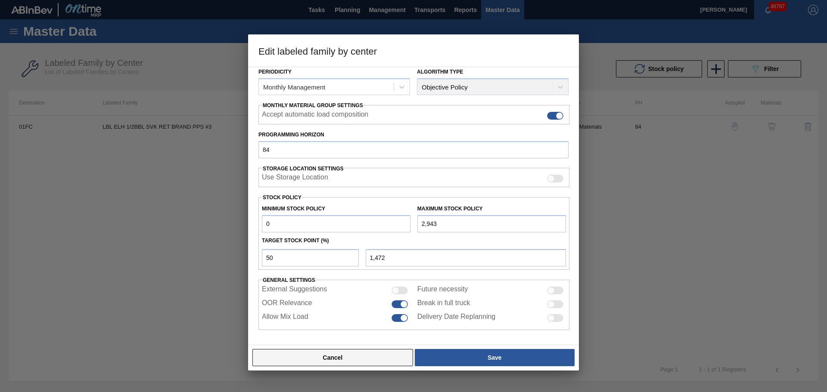
click at [366, 271] on button "Cancel" at bounding box center [332, 357] width 161 height 17
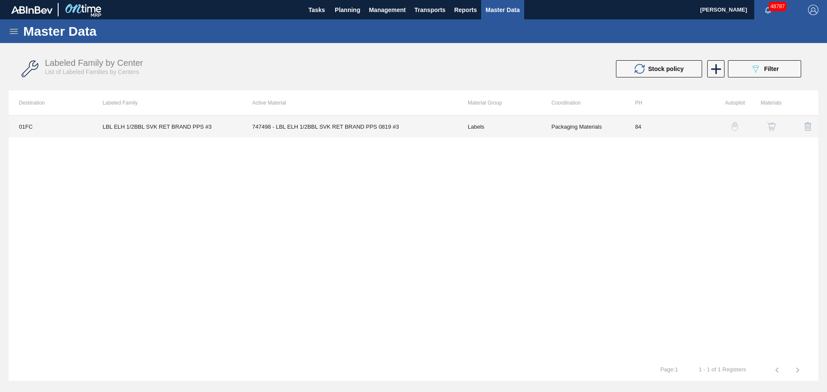
click at [321, 124] on td "747498 - LBL ELH 1/2BBL SVK RET BRAND PPS 0819 #3" at bounding box center [349, 127] width 215 height 22
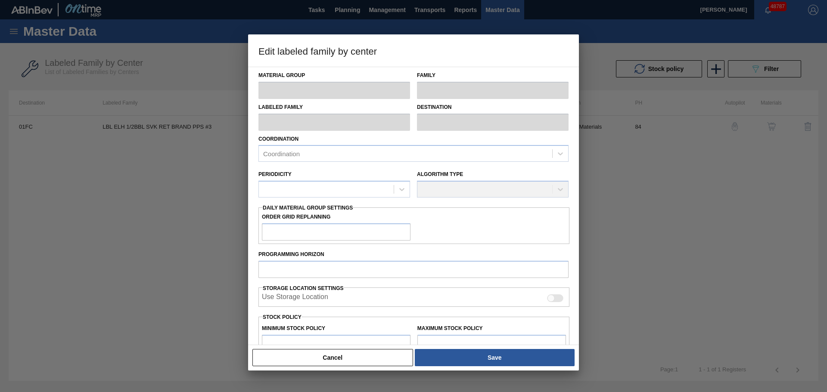
type input "Labels"
type input "Keg Labels"
type input "LBL ELH 1/2BBL SVK RET BRAND PPS #3"
type input "01FC - Fort [PERSON_NAME] Brewery"
type input "84"
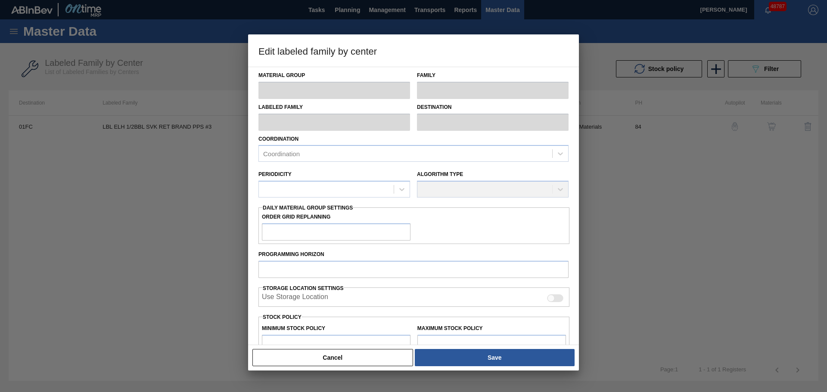
type input "0"
type input "2,943"
type input "50"
type input "1,472"
checkbox input "true"
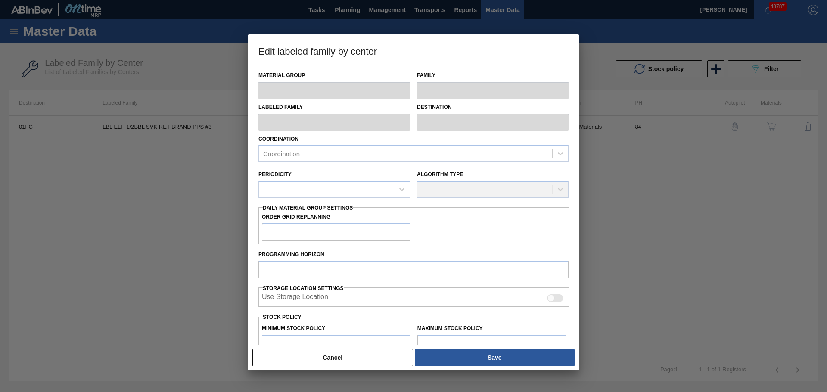
checkbox input "true"
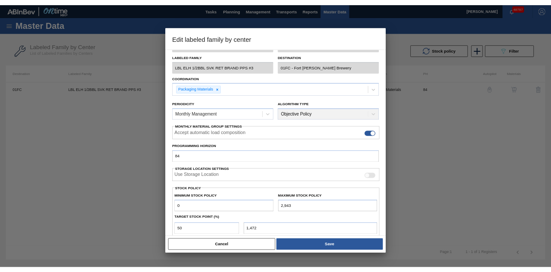
scroll to position [43, 0]
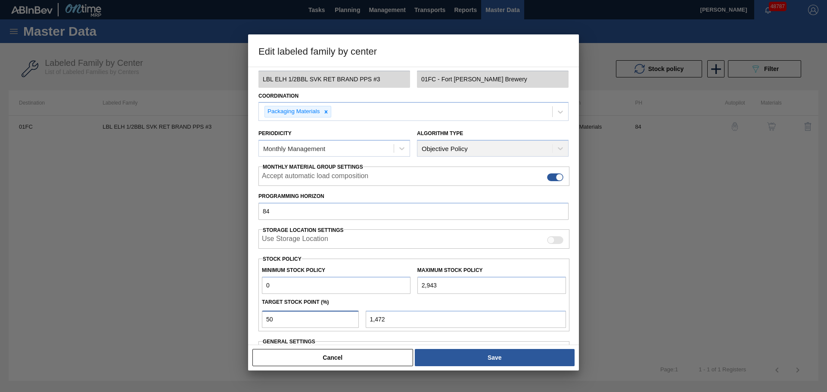
drag, startPoint x: 275, startPoint y: 319, endPoint x: 262, endPoint y: 320, distance: 12.5
click at [262, 271] on input "50" at bounding box center [310, 319] width 97 height 17
type input "4"
type input "118"
type input "40"
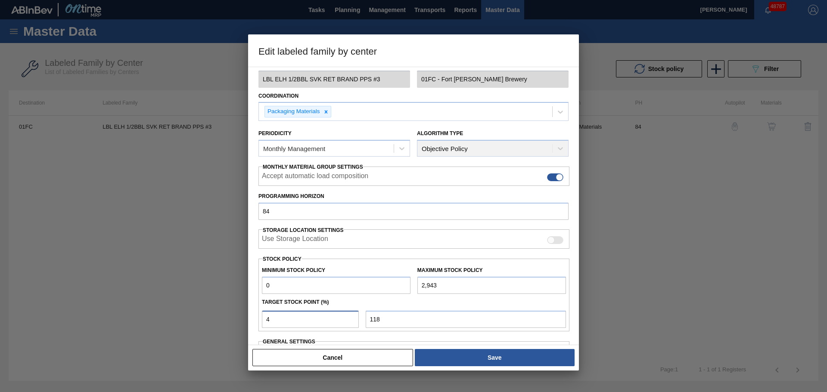
type input "1,177"
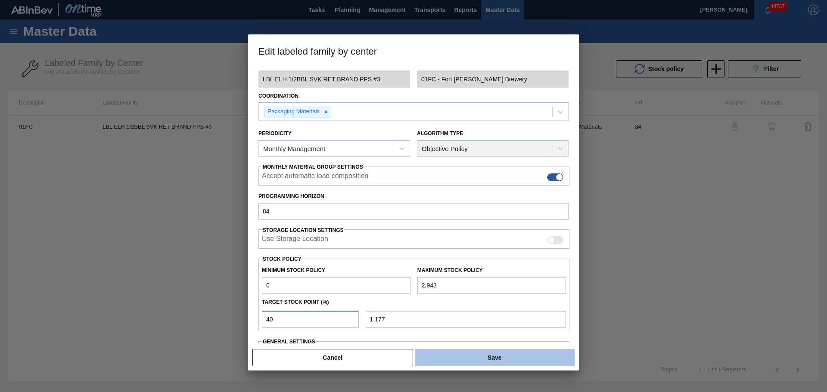
type input "40"
click at [482, 271] on button "Save" at bounding box center [495, 357] width 160 height 17
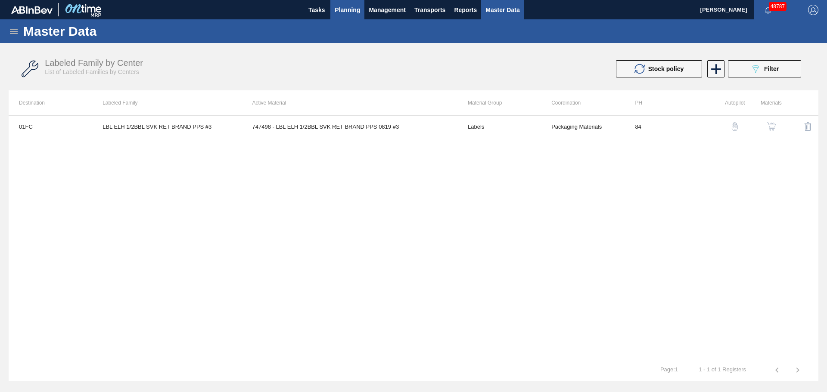
click at [342, 9] on span "Planning" at bounding box center [347, 10] width 25 height 10
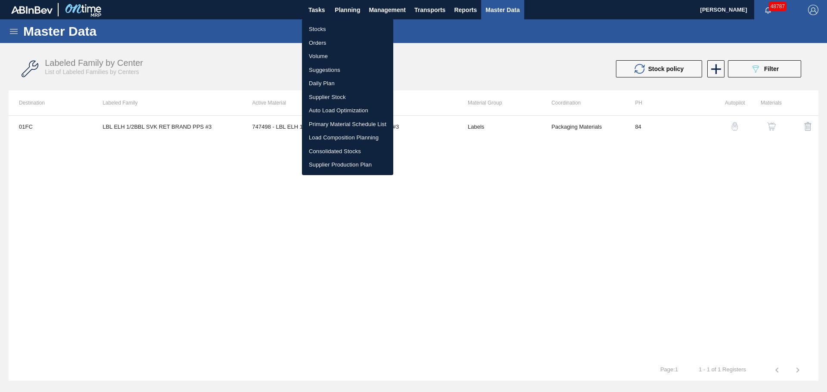
click at [318, 29] on li "Stocks" at bounding box center [347, 29] width 91 height 14
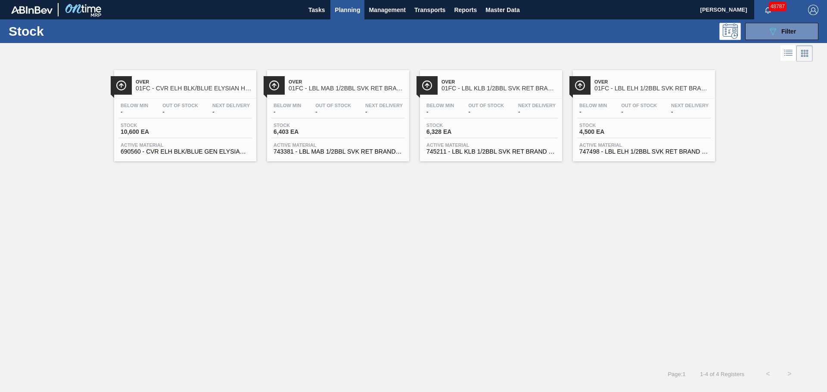
click at [469, 127] on span "Stock" at bounding box center [457, 125] width 60 height 5
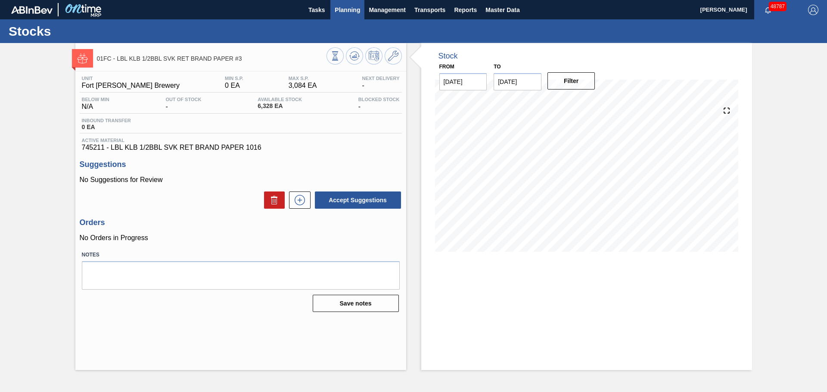
click at [347, 13] on span "Planning" at bounding box center [347, 10] width 25 height 10
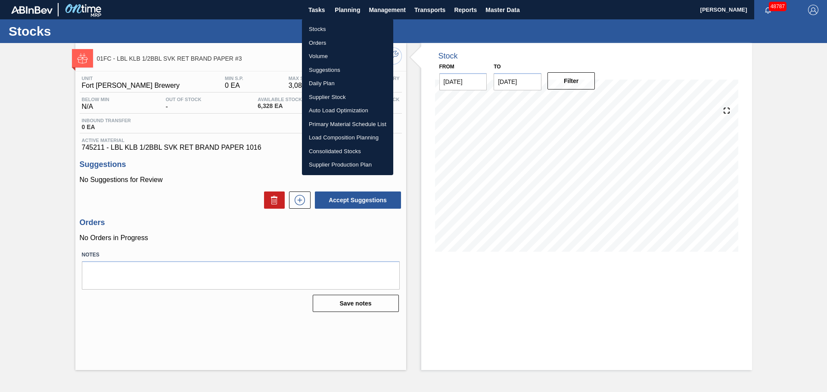
click at [316, 29] on li "Stocks" at bounding box center [347, 29] width 91 height 14
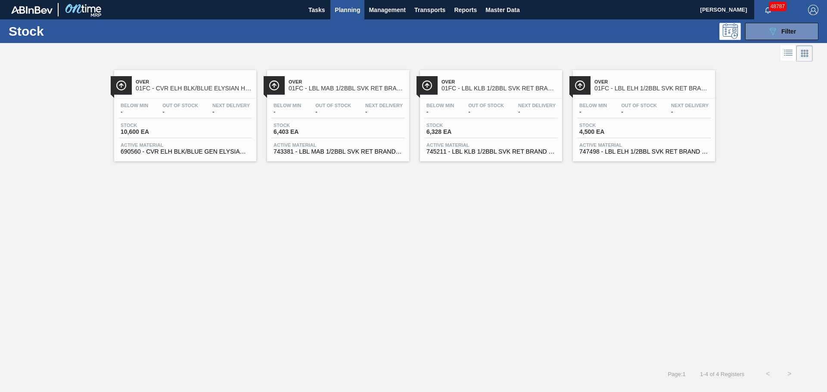
click at [305, 123] on span "Stock" at bounding box center [304, 125] width 60 height 5
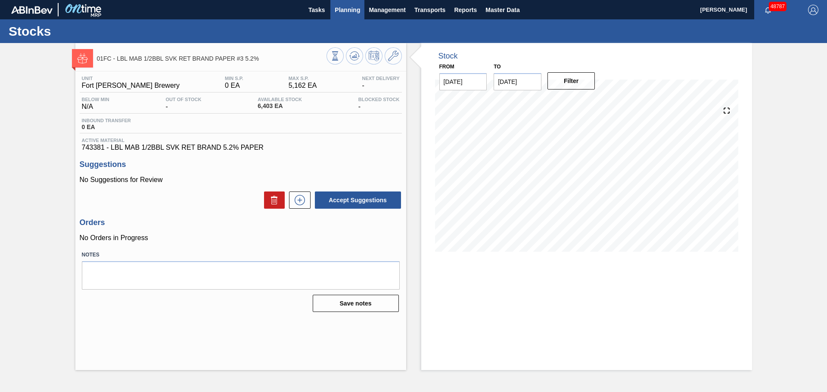
click at [342, 7] on span "Planning" at bounding box center [347, 10] width 25 height 10
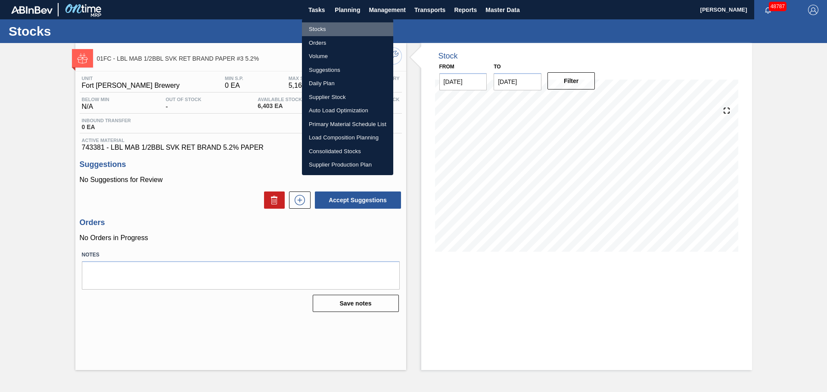
click at [314, 27] on li "Stocks" at bounding box center [347, 29] width 91 height 14
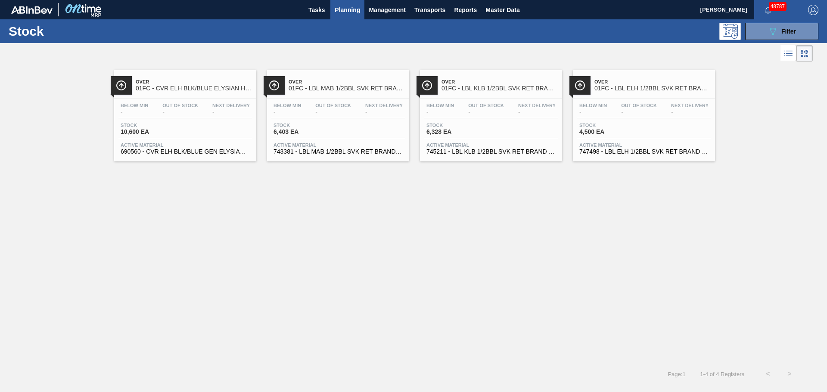
click at [206, 121] on div "Below Min - Out Of Stock - Next Delivery - Stock 10,600 EA Active Material 6905…" at bounding box center [185, 128] width 142 height 59
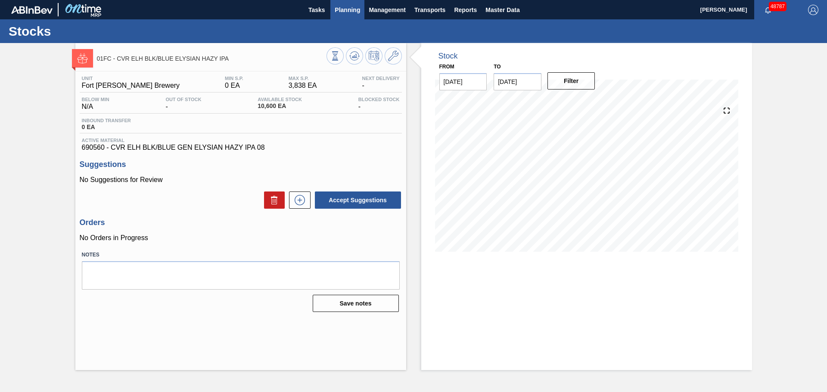
click at [347, 11] on span "Planning" at bounding box center [347, 10] width 25 height 10
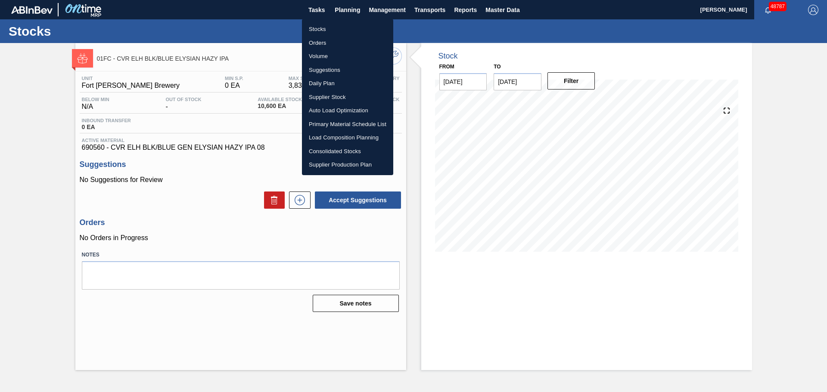
click at [320, 26] on li "Stocks" at bounding box center [347, 29] width 91 height 14
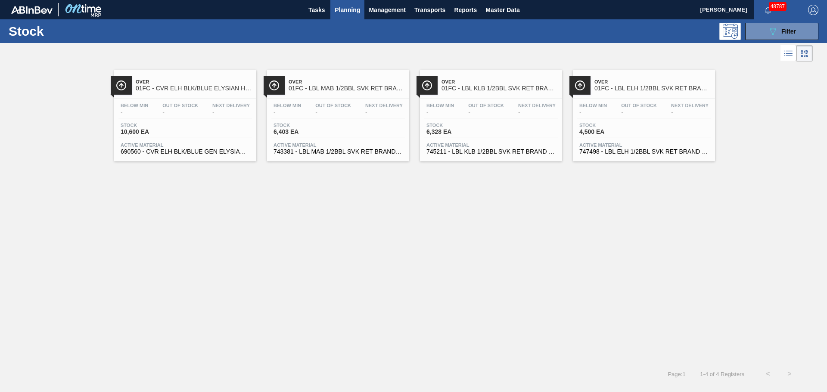
click at [551, 125] on div "Stock 4,500 EA" at bounding box center [644, 131] width 134 height 16
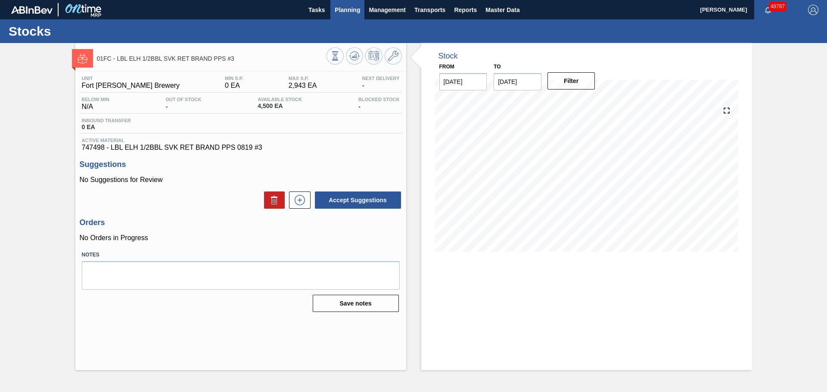
click at [350, 12] on span "Planning" at bounding box center [347, 10] width 25 height 10
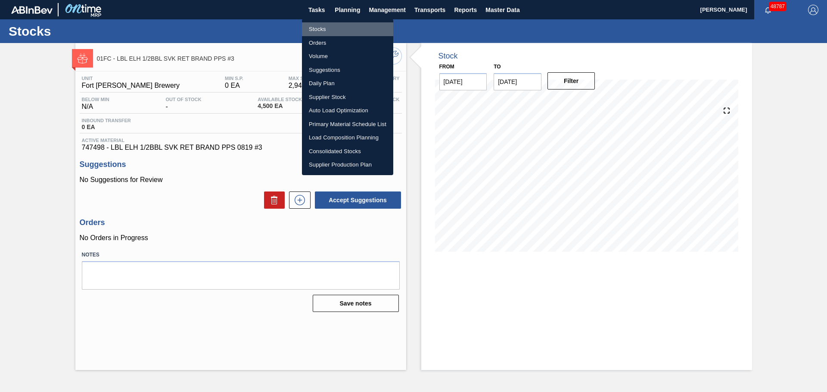
click at [326, 29] on li "Stocks" at bounding box center [347, 29] width 91 height 14
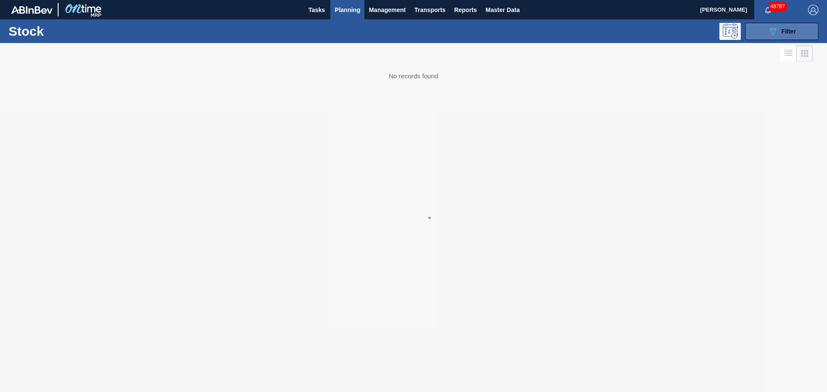
click at [551, 35] on div "089F7B8B-B2A5-4AFE-B5C0-19BA573D28AC Filter" at bounding box center [782, 31] width 28 height 10
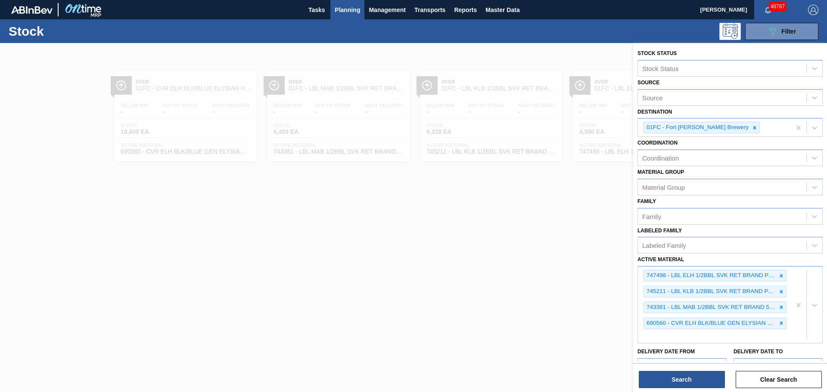
click at [551, 271] on icon at bounding box center [782, 276] width 6 height 6
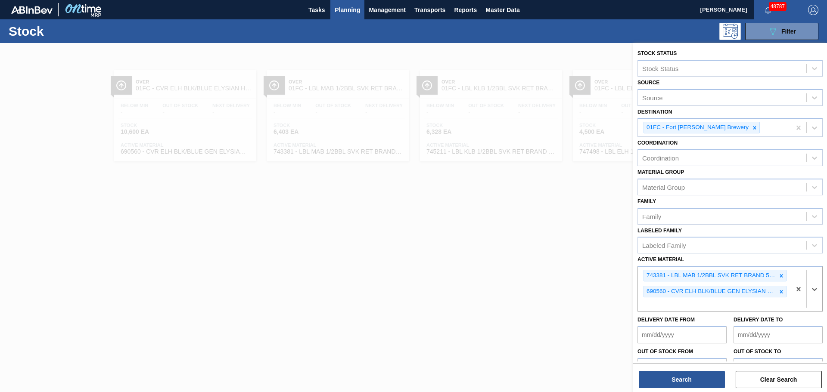
click at [551, 271] on icon at bounding box center [782, 276] width 6 height 6
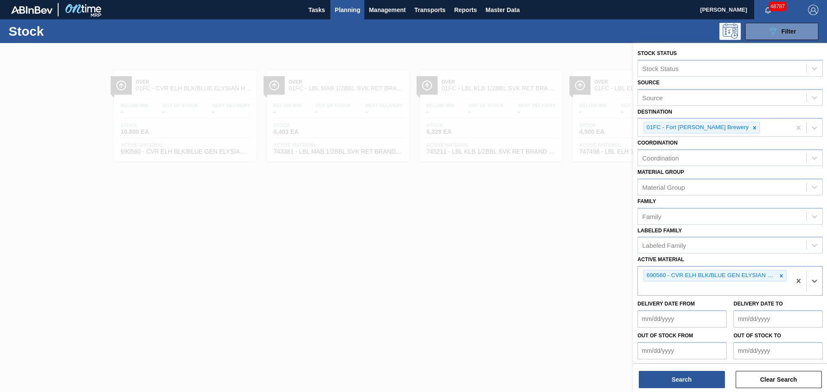
click at [551, 271] on icon at bounding box center [782, 276] width 6 height 6
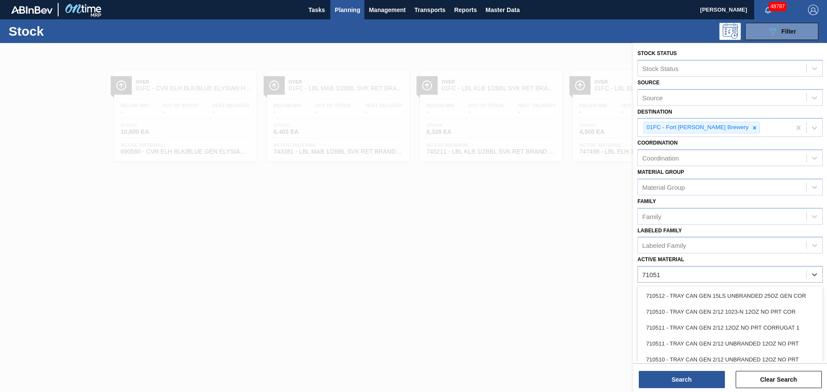
type Material "710511"
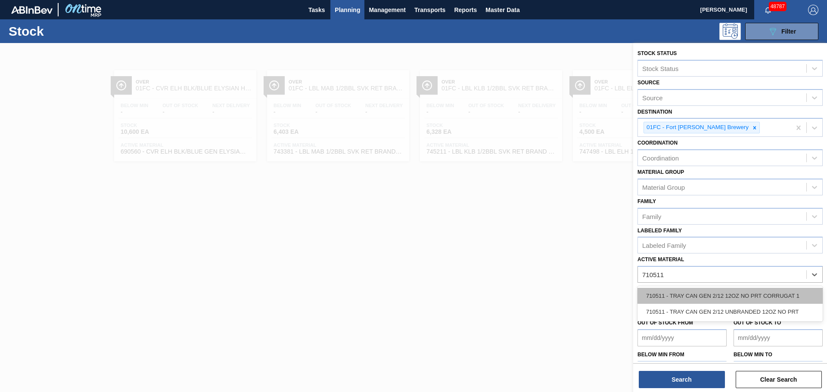
click at [551, 271] on div "710511 - TRAY CAN GEN 2/12 12OZ NO PRT CORRUGAT 1" at bounding box center [730, 296] width 185 height 16
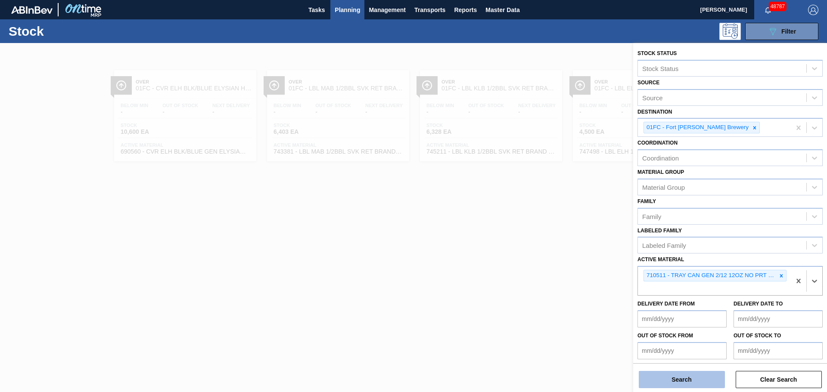
click at [551, 271] on button "Search" at bounding box center [682, 379] width 86 height 17
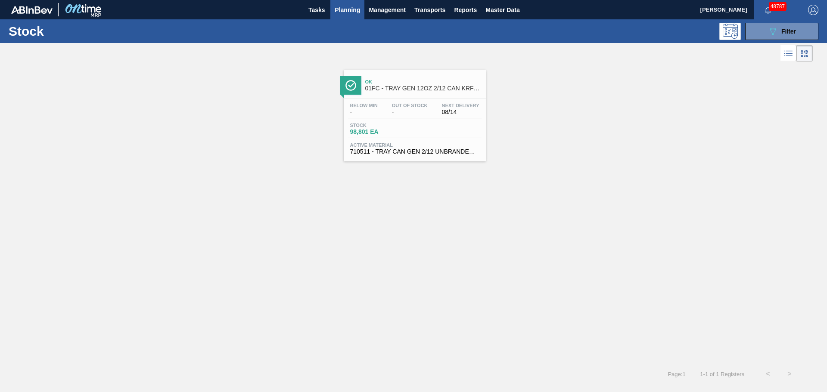
click at [416, 128] on div "Stock 98,801 EA" at bounding box center [415, 131] width 134 height 16
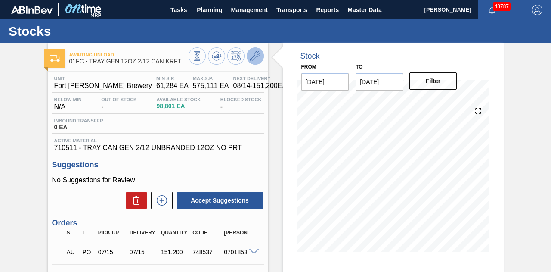
click at [259, 54] on icon at bounding box center [255, 56] width 10 height 10
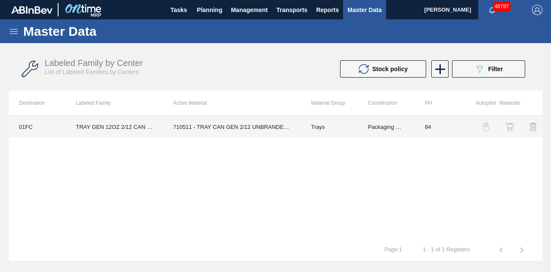
click at [241, 122] on td "710511 - TRAY CAN GEN 2/12 UNBRANDED 12OZ NO PRT" at bounding box center [232, 127] width 138 height 22
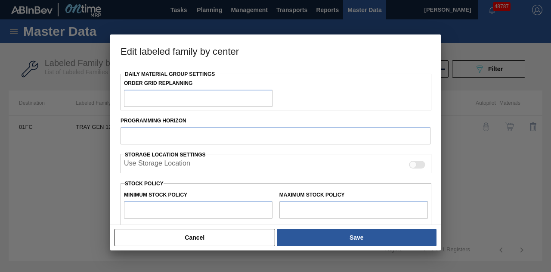
type input "Trays"
type input "TRAY GEN 12OZ 2/12 CAN KRFT 1023-K"
type input "01FC - Fort [PERSON_NAME] Brewery"
type input "84"
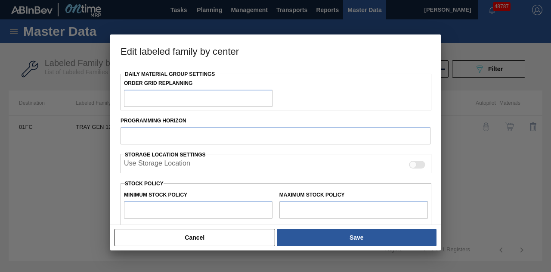
type input "61,284"
type input "575,111"
type input "33"
type input "230,847"
checkbox input "true"
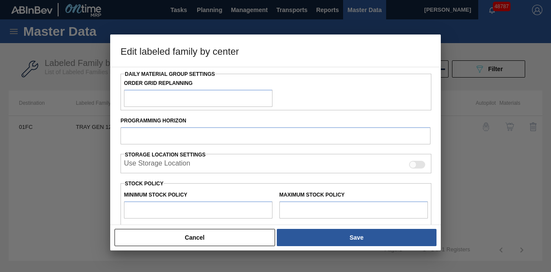
checkbox input "true"
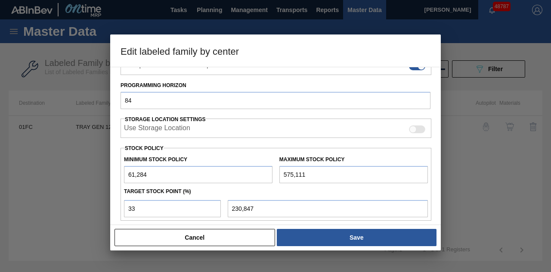
scroll to position [157, 0]
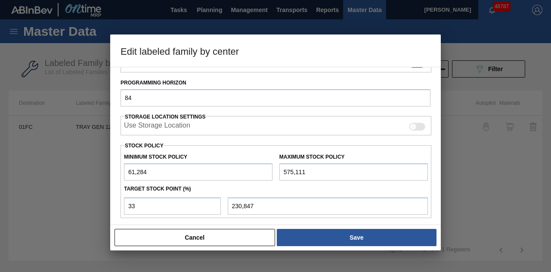
drag, startPoint x: 307, startPoint y: 169, endPoint x: 265, endPoint y: 167, distance: 42.3
click at [265, 167] on div "Minimum Stock Policy 61,284 Maximum Stock Policy 575,111" at bounding box center [276, 165] width 311 height 32
paste input "737,3"
type input "737,311"
type input "284,373"
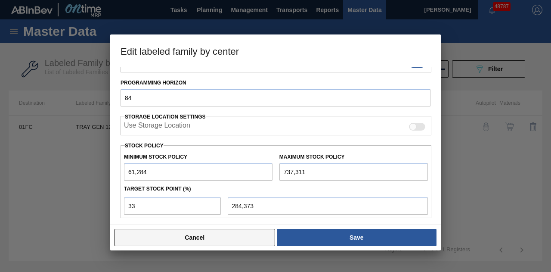
type input "737,311"
click at [210, 240] on button "Cancel" at bounding box center [195, 237] width 161 height 17
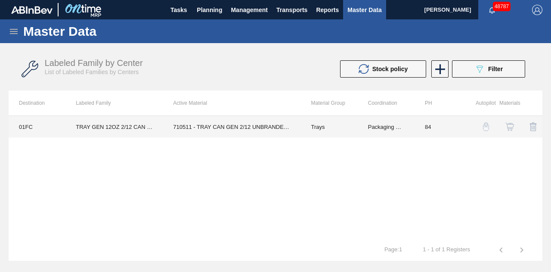
click at [275, 126] on td "710511 - TRAY CAN GEN 2/12 UNBRANDED 12OZ NO PRT" at bounding box center [232, 127] width 138 height 22
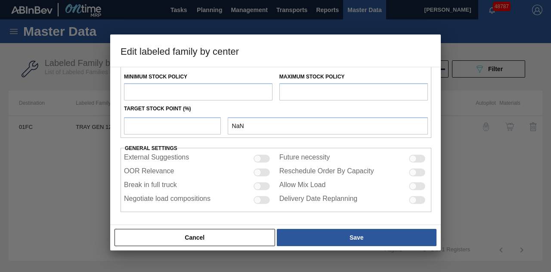
type input "Trays"
type input "TRAY GEN 12OZ 2/12 CAN KRFT 1023-K"
type input "01FC - Fort [PERSON_NAME] Brewery"
type input "84"
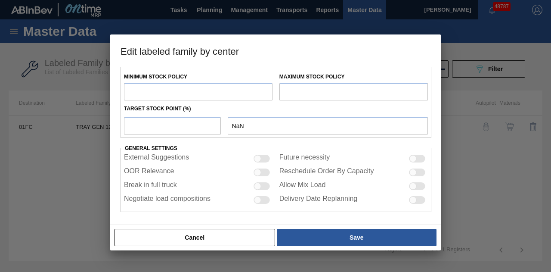
type input "61,284"
type input "575,111"
type input "33"
type input "230,847"
checkbox input "true"
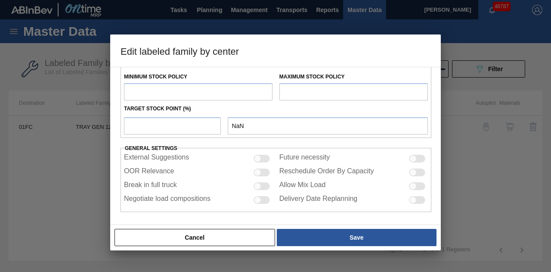
checkbox input "true"
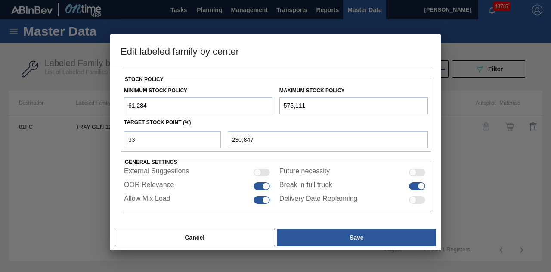
drag, startPoint x: 315, startPoint y: 101, endPoint x: 254, endPoint y: 102, distance: 61.2
click at [254, 102] on div "Minimum Stock Policy 61,284 Maximum Stock Policy 575,111" at bounding box center [276, 98] width 311 height 32
paste input "737,3"
type input "737,311"
type input "284,373"
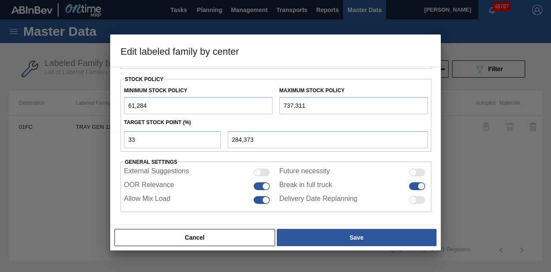
type input "737,311"
drag, startPoint x: 138, startPoint y: 138, endPoint x: 133, endPoint y: 137, distance: 5.2
click at [133, 137] on input "33" at bounding box center [172, 139] width 97 height 17
type input "30"
type input "264,092"
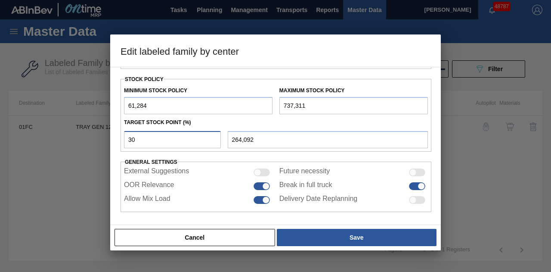
drag, startPoint x: 137, startPoint y: 137, endPoint x: 125, endPoint y: 137, distance: 12.1
click at [125, 137] on input "30" at bounding box center [172, 139] width 97 height 17
type input "2"
type input "74,805"
type input "27"
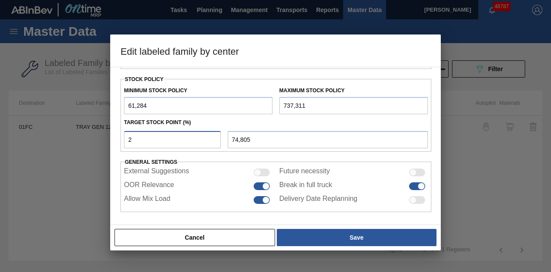
type input "243,811"
type input "27"
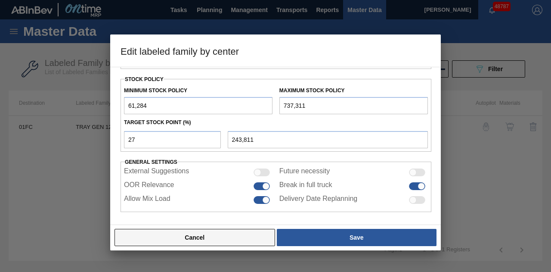
click at [233, 239] on button "Cancel" at bounding box center [195, 237] width 161 height 17
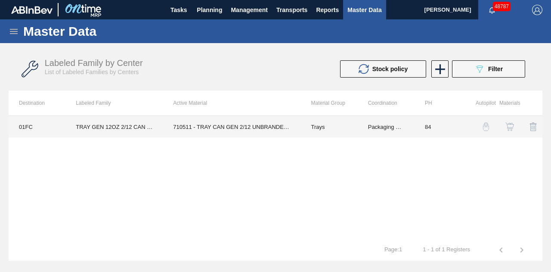
click at [283, 129] on td "710511 - TRAY CAN GEN 2/12 UNBRANDED 12OZ NO PRT" at bounding box center [232, 127] width 138 height 22
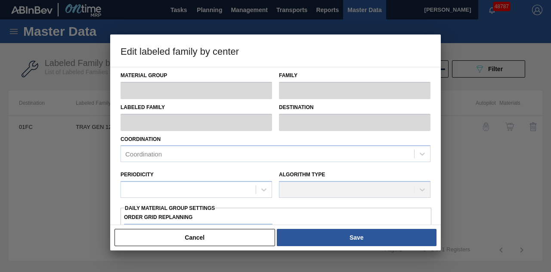
type input "Trays"
type input "TRAY GEN 12OZ 2/12 CAN KRFT 1023-K"
type input "01FC - Fort [PERSON_NAME] Brewery"
type input "84"
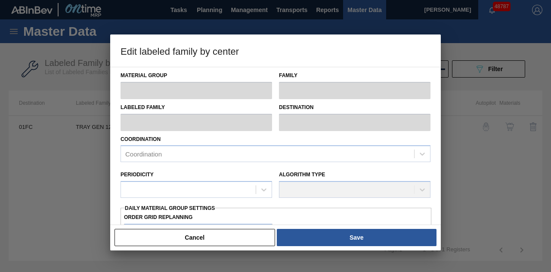
type input "61,284"
type input "575,111"
type input "33"
type input "230,847"
checkbox input "true"
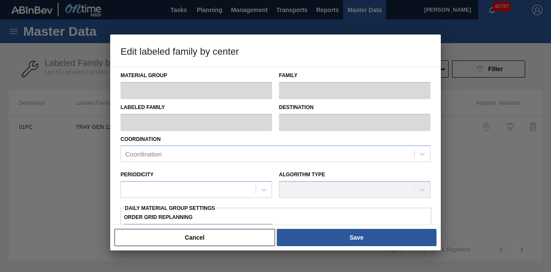
checkbox input "true"
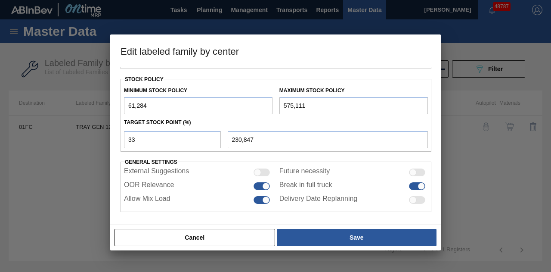
drag, startPoint x: 321, startPoint y: 102, endPoint x: 226, endPoint y: 106, distance: 95.7
click at [226, 106] on div "Minimum Stock Policy 61,284 Maximum Stock Policy 575,111" at bounding box center [276, 98] width 311 height 32
paste input "737,3"
type input "737,311"
type input "284,373"
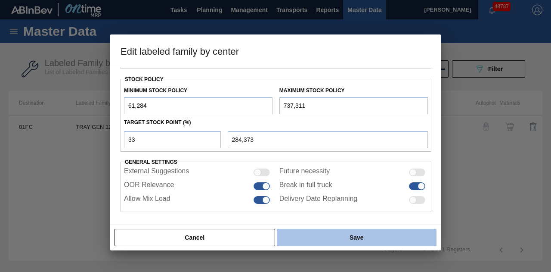
type input "737,311"
click at [350, 237] on button "Save" at bounding box center [357, 237] width 160 height 17
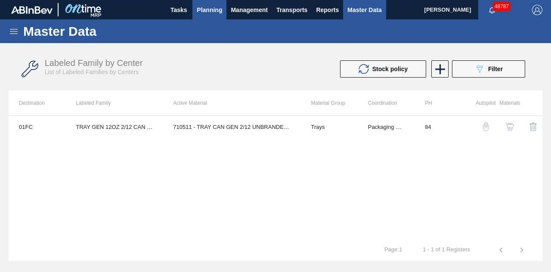
click at [210, 9] on span "Planning" at bounding box center [209, 10] width 25 height 10
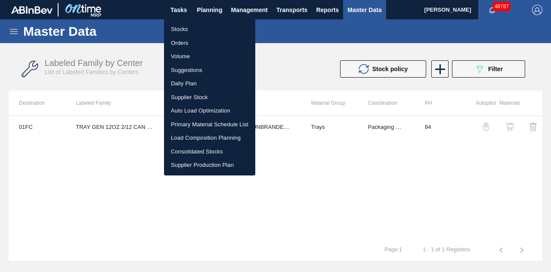
drag, startPoint x: 181, startPoint y: 31, endPoint x: 222, endPoint y: 65, distance: 53.2
click at [181, 31] on li "Stocks" at bounding box center [209, 29] width 91 height 14
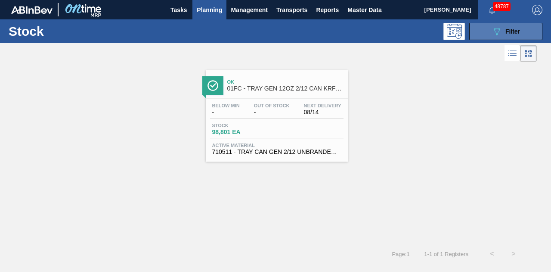
click at [497, 34] on icon at bounding box center [497, 31] width 6 height 7
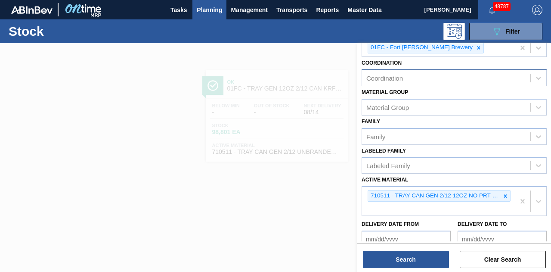
scroll to position [129, 0]
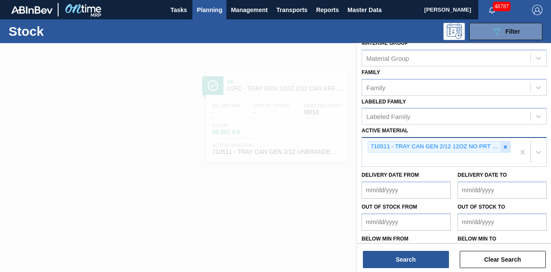
click at [506, 145] on icon at bounding box center [506, 147] width 6 height 6
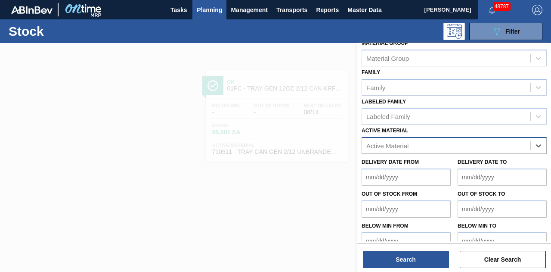
click at [381, 144] on div "Active Material" at bounding box center [388, 145] width 42 height 7
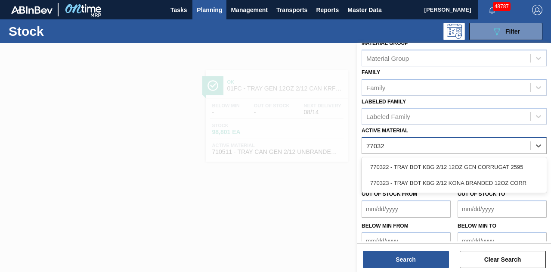
type Material "770323"
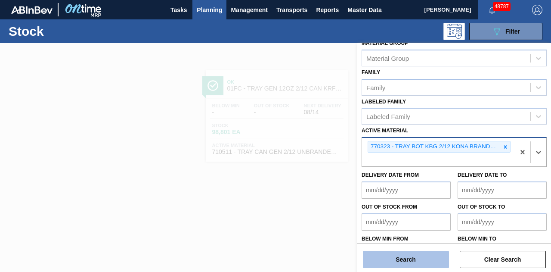
click at [403, 255] on button "Search" at bounding box center [406, 259] width 86 height 17
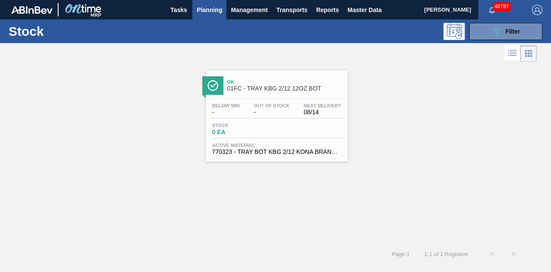
click at [255, 119] on div "Below Min - Out Of Stock - Next Delivery 08/14 Stock 0 EA Active Material 77032…" at bounding box center [277, 128] width 142 height 59
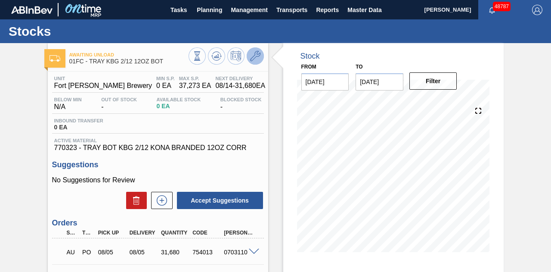
click at [253, 58] on icon at bounding box center [255, 56] width 10 height 10
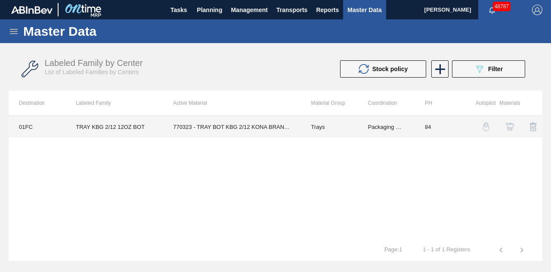
click at [237, 131] on td "770323 - TRAY BOT KBG 2/12 KONA BRANDED 12OZ CORR" at bounding box center [232, 127] width 138 height 22
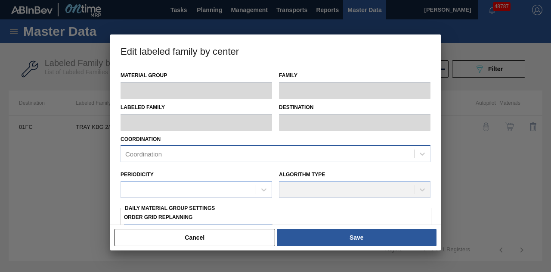
type input "Trays"
type input "TRAY KBG 2/12 12OZ BOT"
type input "01FC - Fort [PERSON_NAME] Brewery"
type input "84"
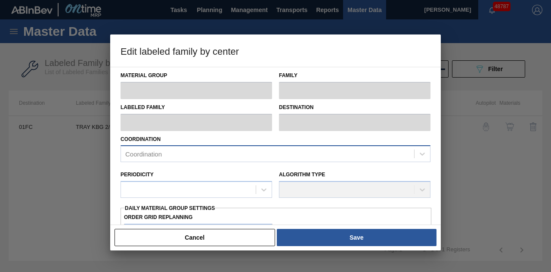
type input "0"
type input "37,273"
type input "0"
checkbox input "true"
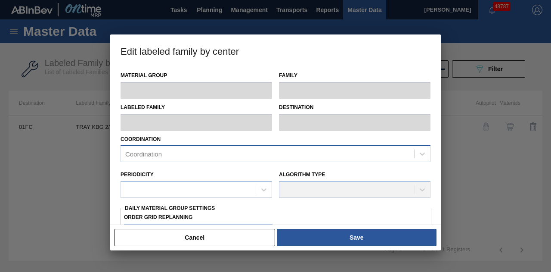
checkbox input "true"
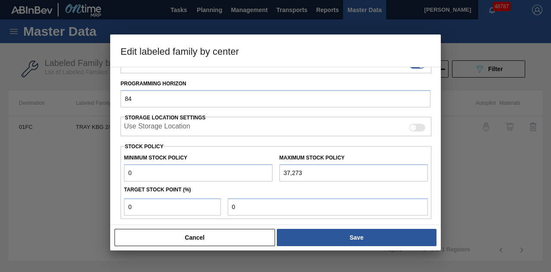
scroll to position [172, 0]
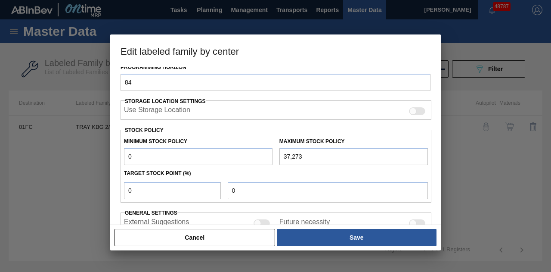
drag, startPoint x: 309, startPoint y: 157, endPoint x: 259, endPoint y: 158, distance: 50.8
click at [259, 158] on div "Minimum Stock Policy 0 Maximum Stock Policy 37,273" at bounding box center [276, 149] width 311 height 32
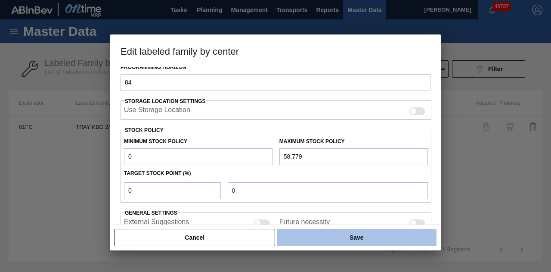
type input "58,779"
click at [342, 242] on button "Save" at bounding box center [357, 237] width 160 height 17
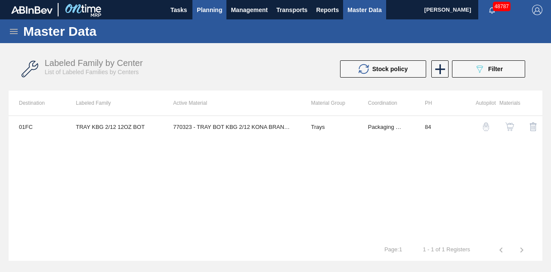
click at [207, 8] on span "Planning" at bounding box center [209, 10] width 25 height 10
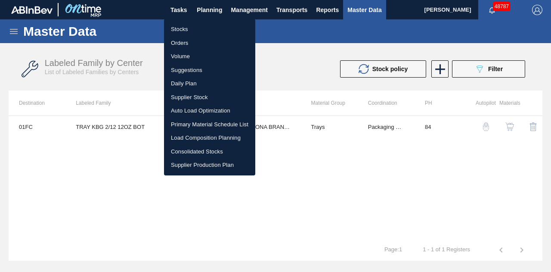
drag, startPoint x: 184, startPoint y: 27, endPoint x: 409, endPoint y: 46, distance: 225.3
click at [184, 27] on li "Stocks" at bounding box center [209, 29] width 91 height 14
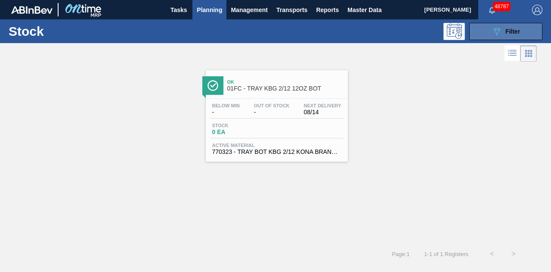
click at [516, 31] on span "Filter" at bounding box center [513, 31] width 15 height 7
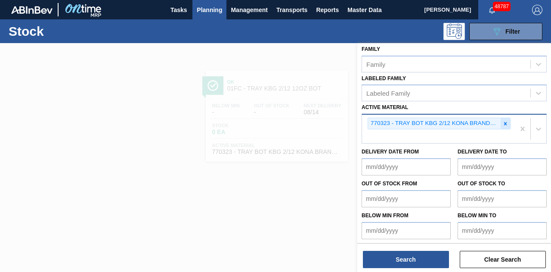
click at [505, 123] on icon at bounding box center [506, 124] width 6 height 6
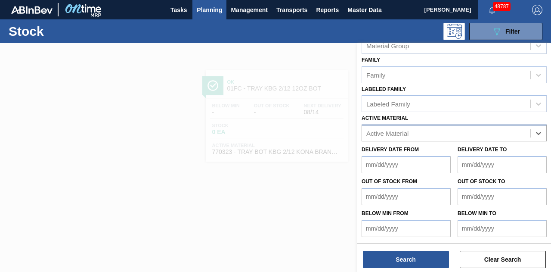
scroll to position [140, 0]
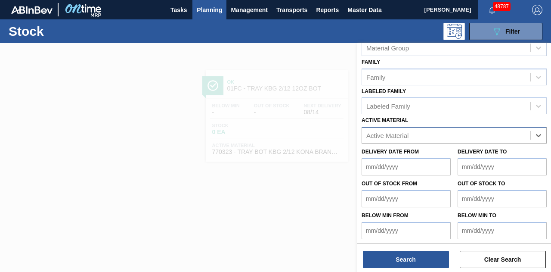
paste Material "677374"
type Material "677374"
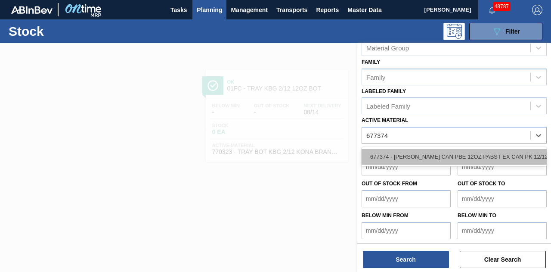
click at [402, 153] on div "677374 - [PERSON_NAME] CAN PBE 12OZ PABST EX CAN PK 12/12" at bounding box center [454, 157] width 185 height 16
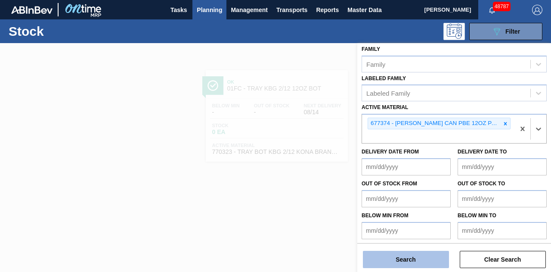
click at [413, 258] on button "Search" at bounding box center [406, 259] width 86 height 17
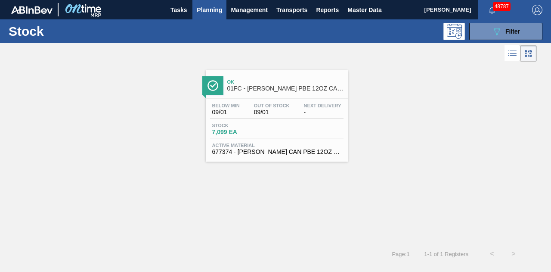
click at [295, 117] on div "Below Min 09/01 Out Of Stock 09/01 Next Delivery -" at bounding box center [277, 111] width 134 height 16
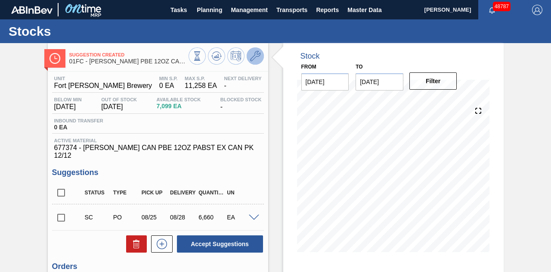
click at [259, 61] on icon at bounding box center [255, 56] width 10 height 10
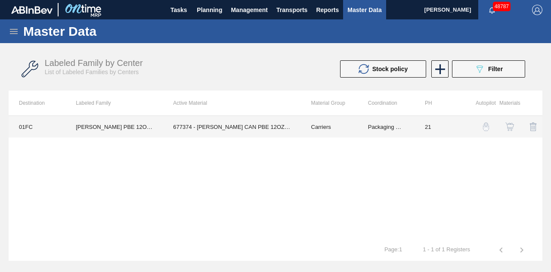
click at [209, 130] on td "677374 - [PERSON_NAME] CAN PBE 12OZ PABST EX CAN PK 12/12" at bounding box center [232, 127] width 138 height 22
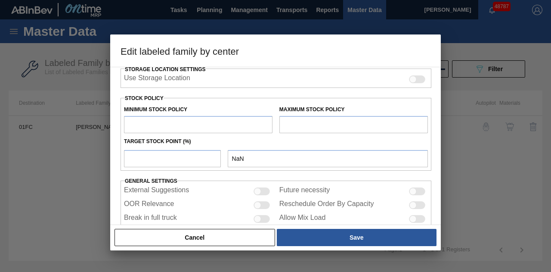
type input "Carriers"
type input "Can Carriers"
type input "[PERSON_NAME] PBE 12OZ CAN 12/12 CAN PK"
type input "01FC - Fort [PERSON_NAME] Brewery"
type input "21"
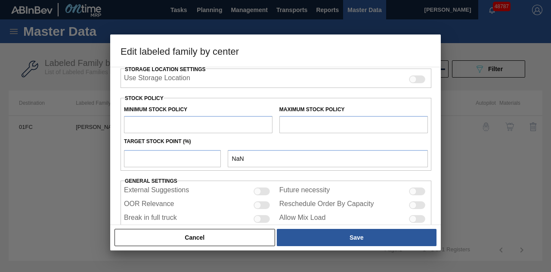
type input "0"
type input "11,258"
type input "0"
checkbox input "true"
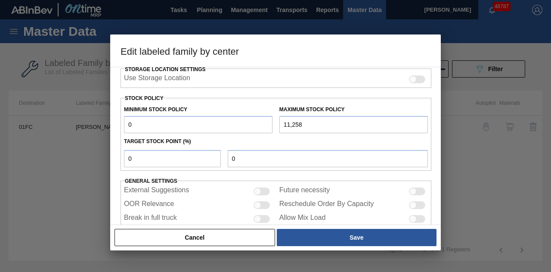
scroll to position [223, 0]
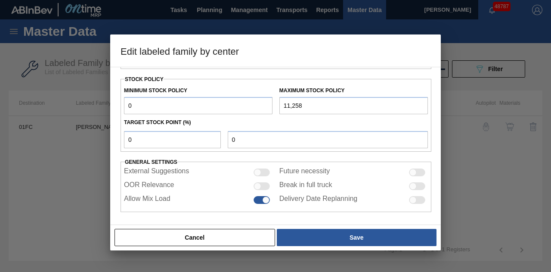
drag, startPoint x: 309, startPoint y: 104, endPoint x: 275, endPoint y: 103, distance: 33.6
click at [276, 103] on div "Maximum Stock Policy 11,258" at bounding box center [354, 99] width 156 height 30
paste input "7,751"
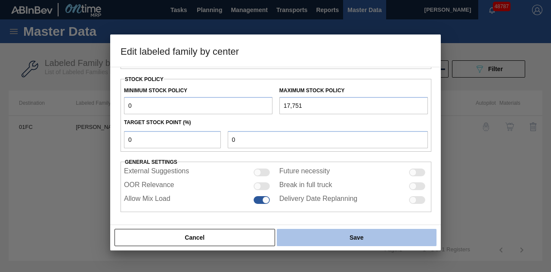
click at [350, 240] on button "Save" at bounding box center [357, 237] width 160 height 17
